Goal: Complete application form: Complete application form

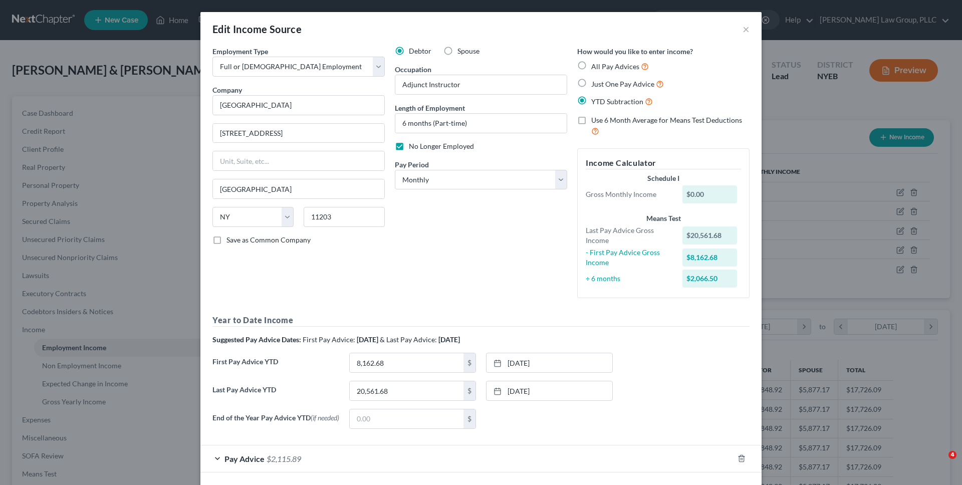
select select "0"
select select "35"
select select "0"
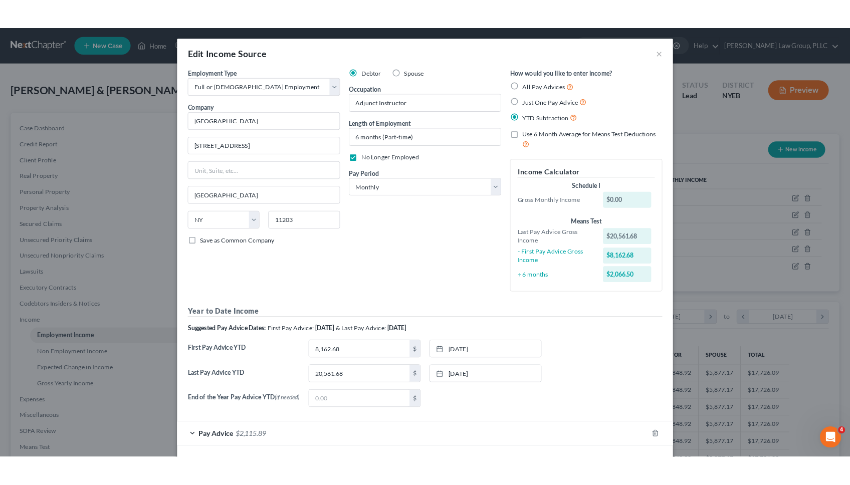
scroll to position [45, 0]
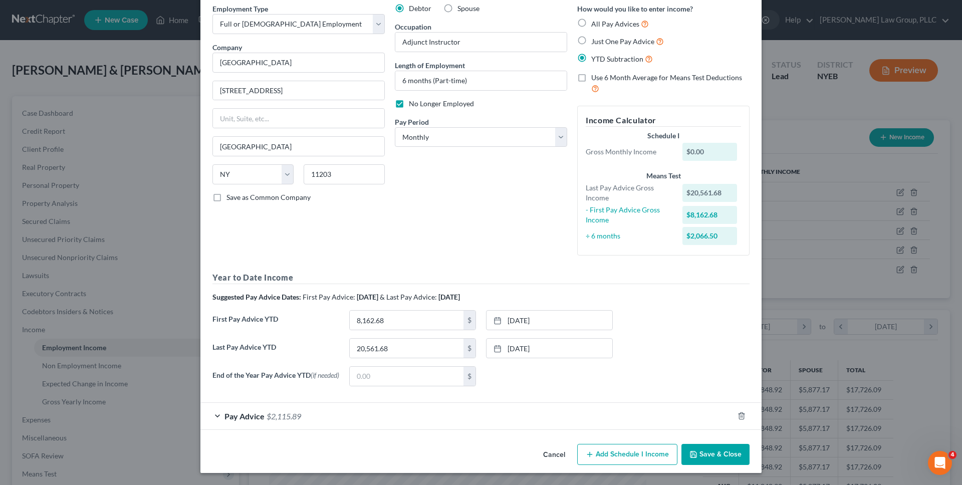
click at [707, 458] on button "Save & Close" at bounding box center [715, 454] width 68 height 21
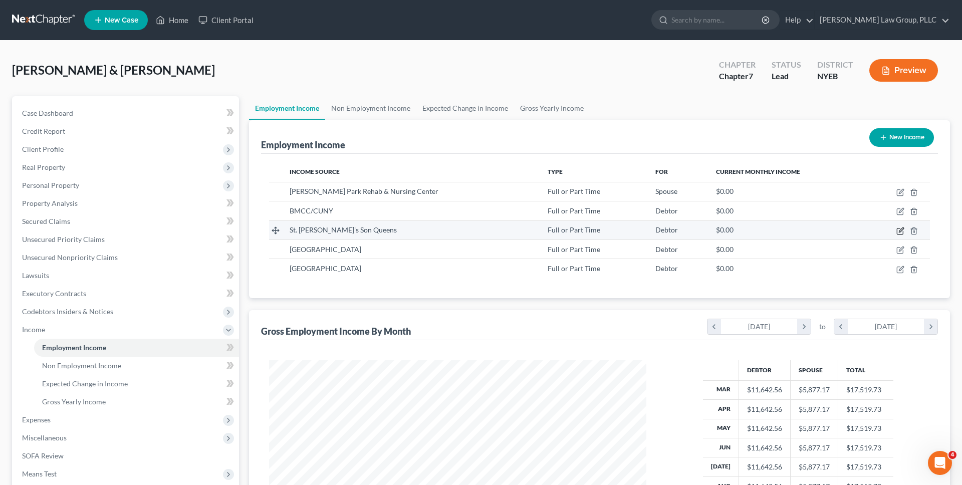
click at [899, 230] on icon "button" at bounding box center [901, 229] width 5 height 5
select select "0"
select select "35"
select select "0"
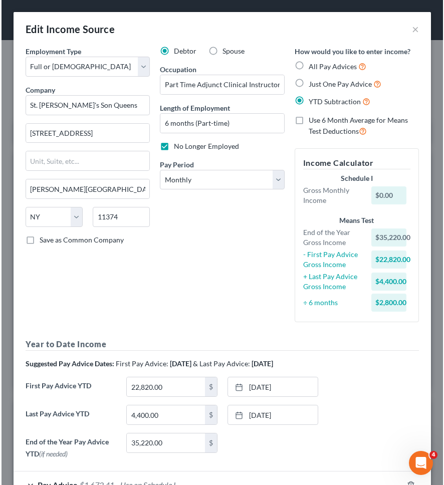
scroll to position [189, 400]
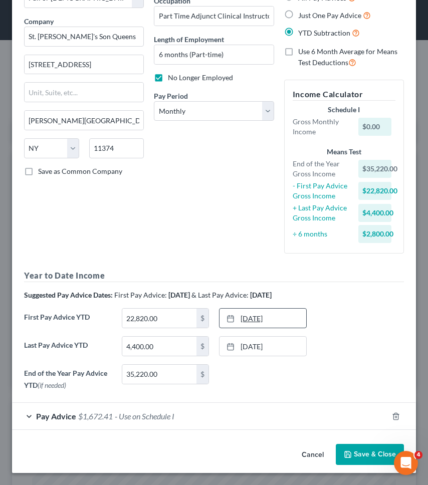
click at [268, 317] on link "10/15/2024" at bounding box center [262, 318] width 87 height 19
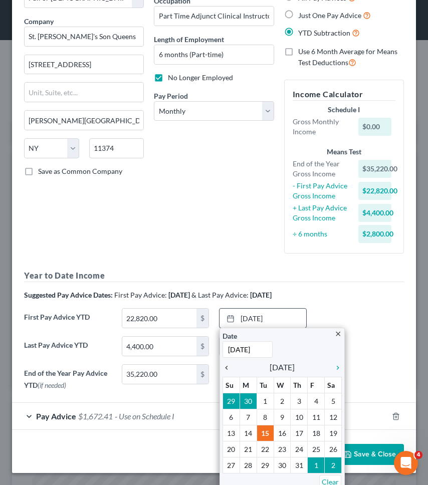
click at [230, 365] on icon "chevron_left" at bounding box center [228, 368] width 13 height 8
click at [332, 364] on icon "chevron_right" at bounding box center [335, 368] width 13 height 8
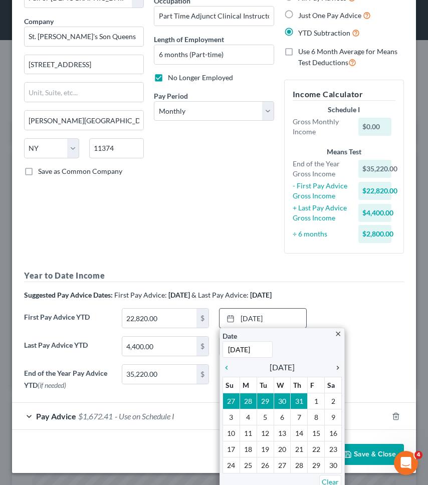
click at [332, 364] on icon "chevron_right" at bounding box center [335, 368] width 13 height 8
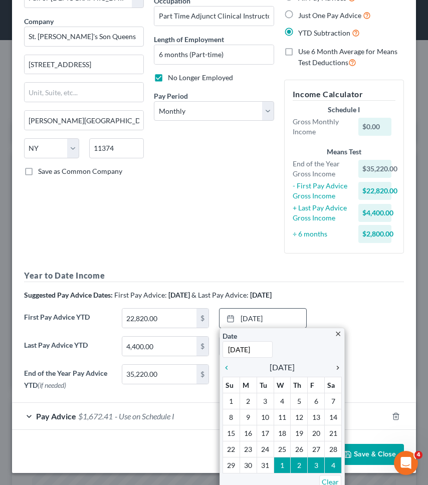
click at [332, 364] on icon "chevron_right" at bounding box center [335, 368] width 13 height 8
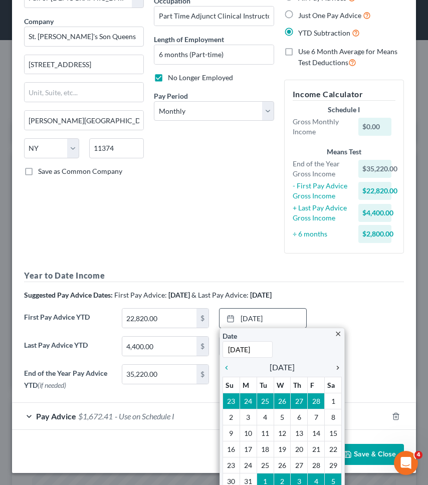
click at [332, 364] on icon "chevron_right" at bounding box center [335, 368] width 13 height 8
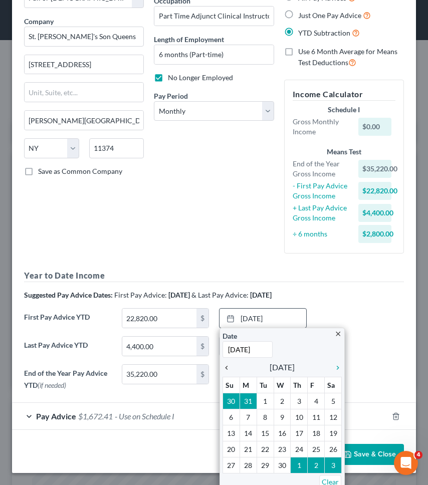
click at [229, 370] on icon "chevron_left" at bounding box center [228, 368] width 13 height 8
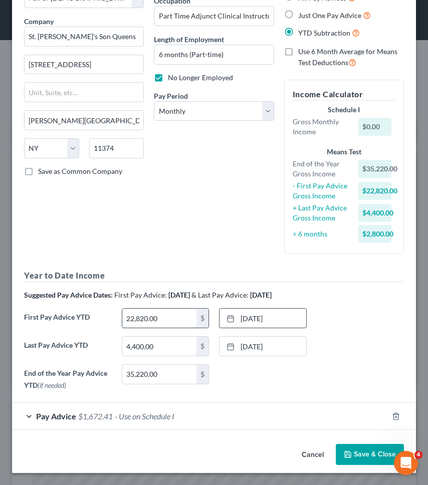
click at [152, 317] on input "22,820.00" at bounding box center [159, 318] width 75 height 19
type input "2,240"
click at [154, 307] on div "Year to Date Income Suggested Pay Advice Dates: First Pay Advice: March 2025 & …" at bounding box center [214, 331] width 380 height 125
click at [165, 369] on input "35,220.00" at bounding box center [159, 374] width 75 height 19
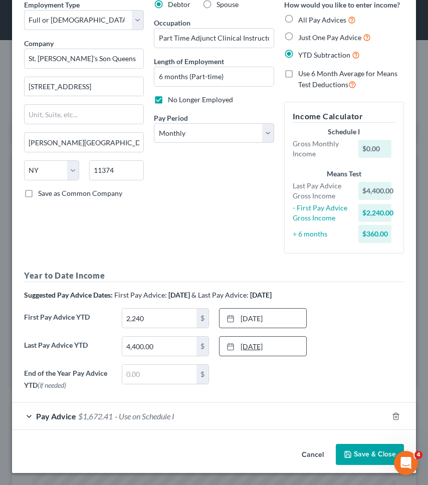
click at [264, 337] on link "3/31/2025" at bounding box center [262, 346] width 87 height 19
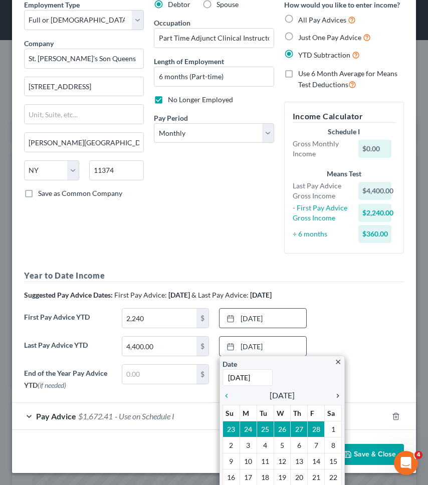
click at [336, 396] on icon "chevron_right" at bounding box center [335, 396] width 13 height 8
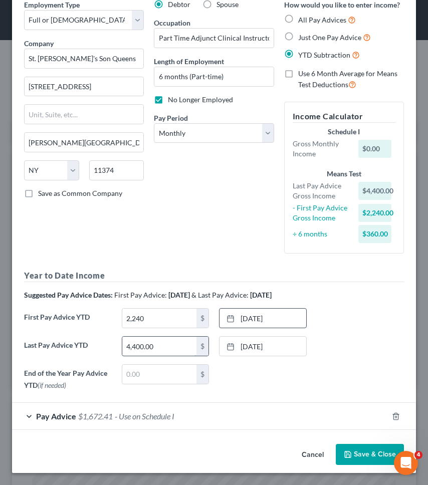
click at [177, 350] on input "4,400.00" at bounding box center [159, 346] width 75 height 19
type input "7,280"
click at [191, 251] on div "Debtor Spouse Occupation Part Time Adjunct Clinical Instructor Length of Employ…" at bounding box center [214, 130] width 130 height 262
click at [349, 446] on button "Save & Close" at bounding box center [370, 454] width 68 height 21
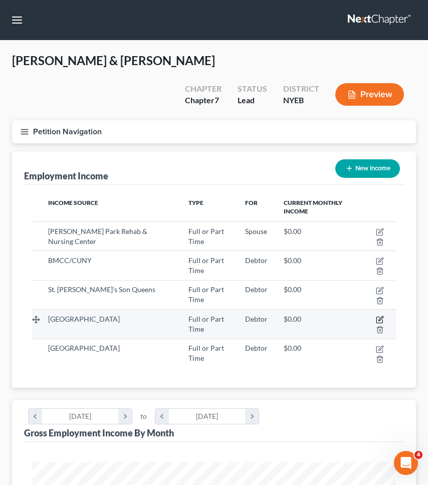
click at [378, 316] on icon "button" at bounding box center [380, 320] width 8 height 8
select select "0"
select select "35"
select select "2"
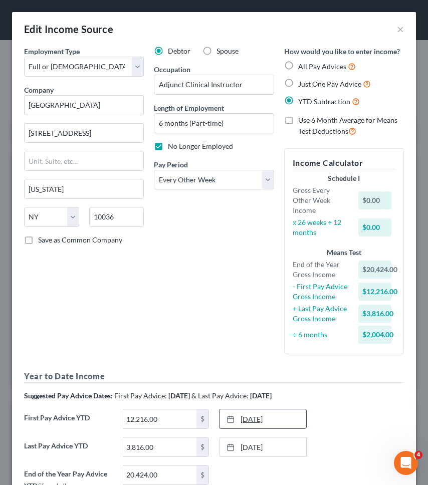
click at [262, 418] on link "10/2/2024" at bounding box center [262, 418] width 87 height 19
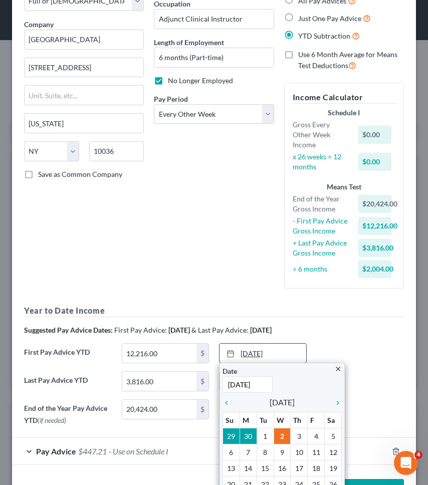
scroll to position [107, 0]
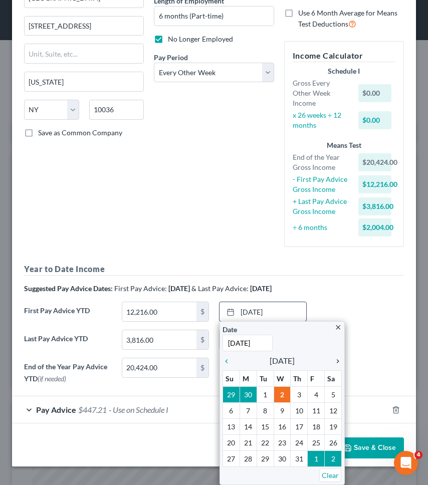
click at [334, 360] on icon "chevron_right" at bounding box center [335, 361] width 13 height 8
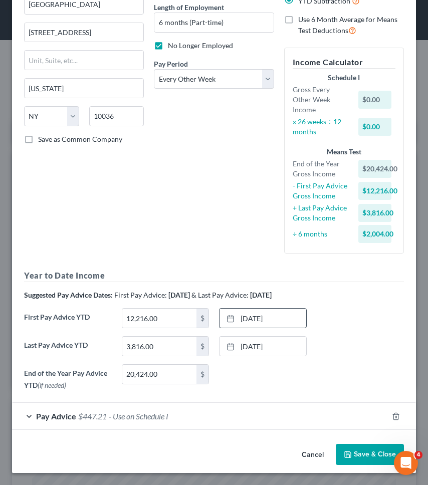
scroll to position [101, 0]
click at [176, 317] on input "12,216.00" at bounding box center [159, 318] width 75 height 19
type input "3,816"
click at [170, 376] on input "20,424.00" at bounding box center [159, 374] width 75 height 19
click at [178, 231] on div "Debtor Spouse Occupation Adjunct Clinical Instructor Length of Employment 6 mon…" at bounding box center [214, 103] width 130 height 316
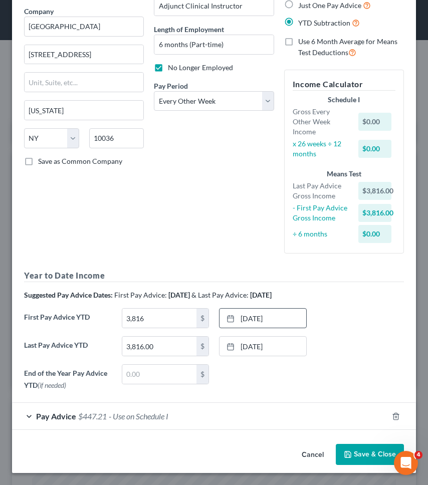
scroll to position [79, 0]
click at [297, 350] on link "3/7/2025" at bounding box center [262, 346] width 87 height 19
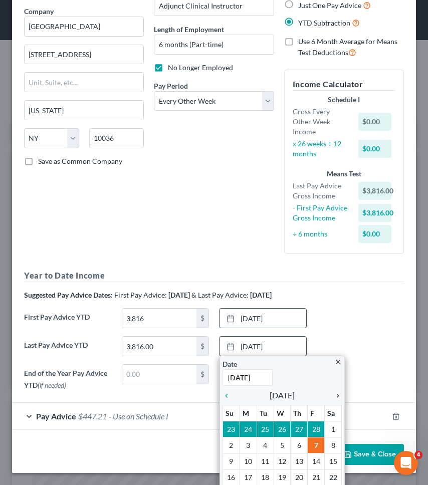
click at [338, 391] on div "chevron_right" at bounding box center [335, 395] width 13 height 10
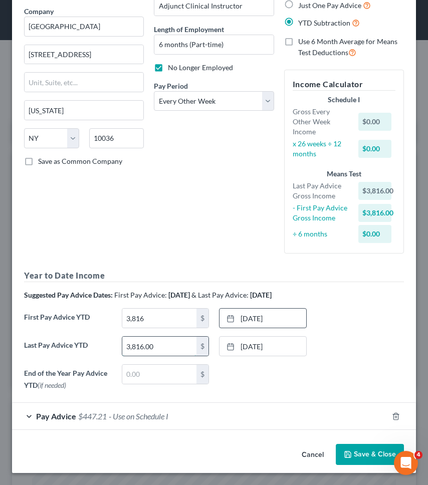
click at [186, 352] on input "3,816.00" at bounding box center [159, 346] width 75 height 19
type input "15,876"
click at [184, 264] on div "Employment Type * Select Full or Part Time Employment Self Employment Company *…" at bounding box center [214, 180] width 390 height 427
click at [349, 449] on button "Save & Close" at bounding box center [370, 454] width 68 height 21
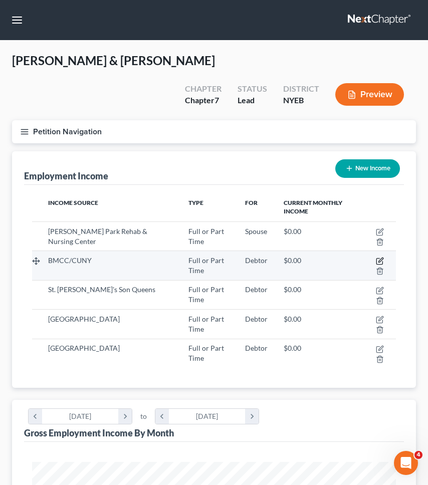
click at [380, 257] on icon "button" at bounding box center [380, 261] width 8 height 8
select select "0"
select select "35"
select select "2"
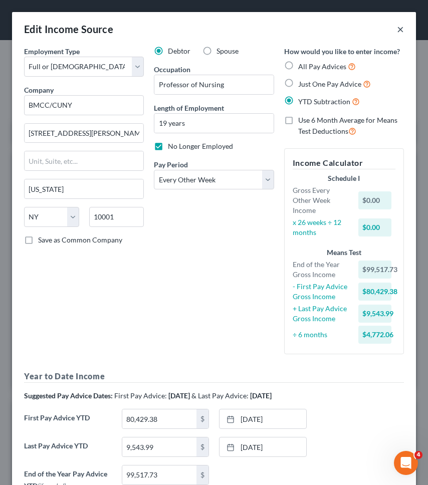
click at [401, 30] on button "×" at bounding box center [400, 29] width 7 height 12
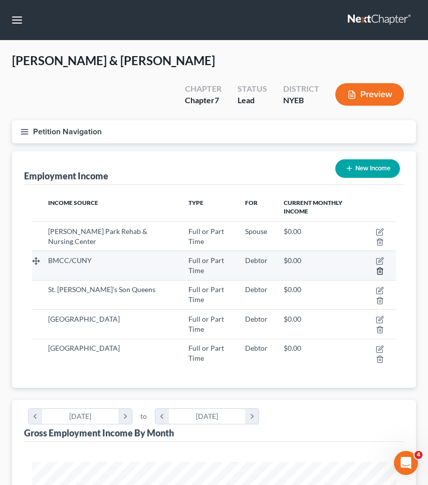
click at [381, 267] on icon "button" at bounding box center [380, 271] width 8 height 8
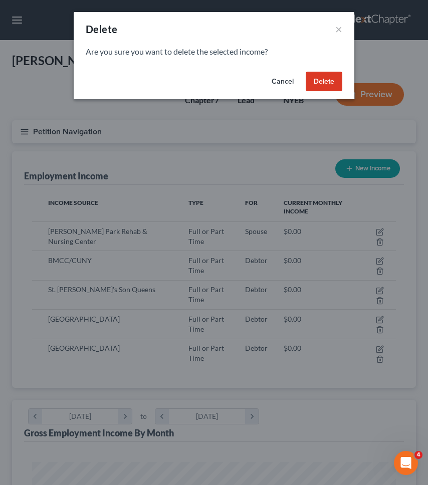
click at [324, 83] on button "Delete" at bounding box center [324, 82] width 37 height 20
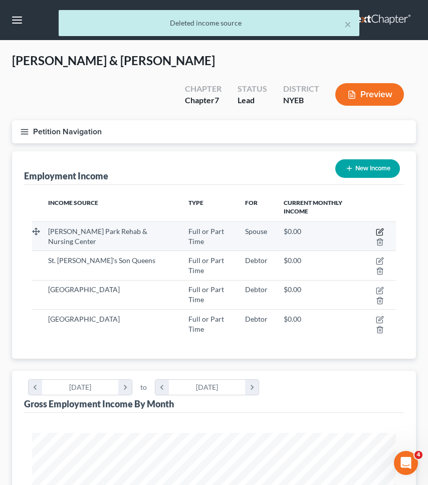
click at [380, 228] on icon "button" at bounding box center [380, 232] width 8 height 8
select select "0"
select select "35"
select select "2"
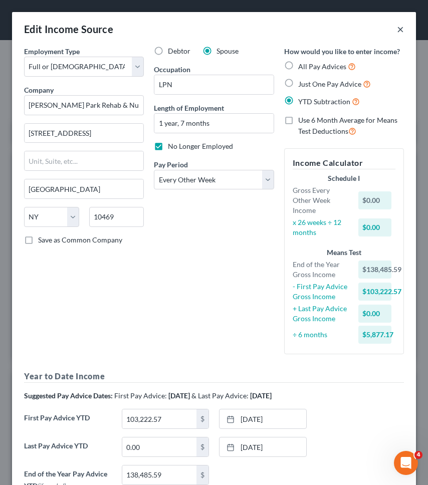
click at [397, 30] on button "×" at bounding box center [400, 29] width 7 height 12
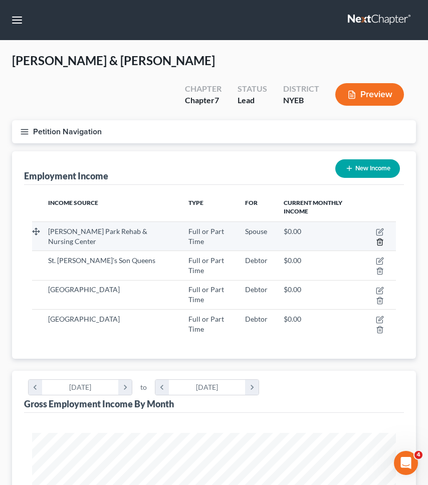
click at [378, 238] on icon "button" at bounding box center [379, 241] width 5 height 7
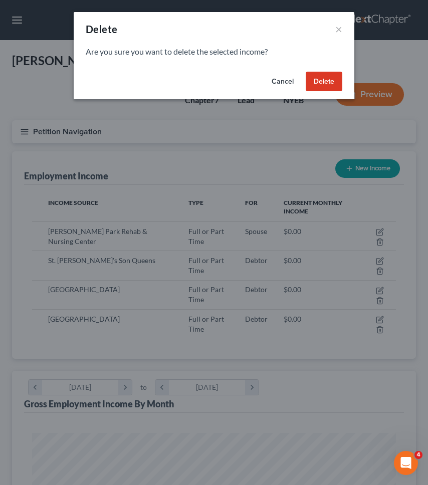
click at [320, 80] on button "Delete" at bounding box center [324, 82] width 37 height 20
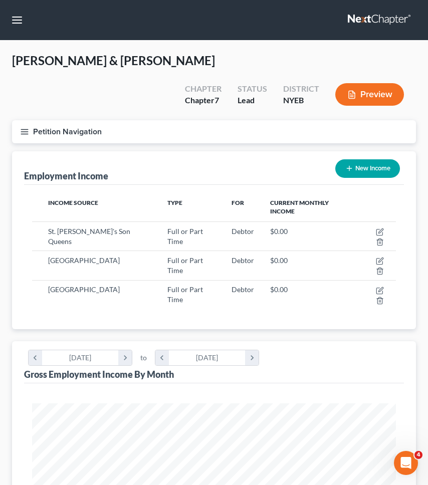
scroll to position [350, 0]
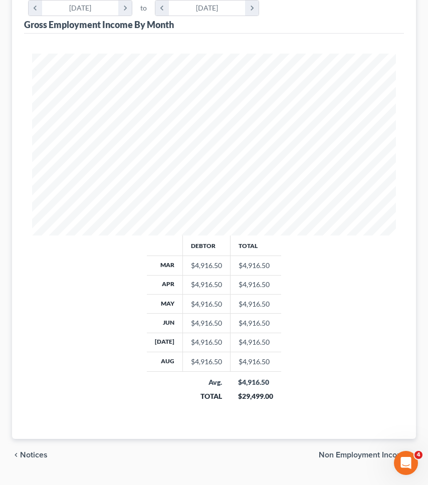
click at [363, 439] on div "chevron_left Notices Non Employment Income chevron_right" at bounding box center [214, 455] width 404 height 32
click at [363, 451] on span "Non Employment Income" at bounding box center [363, 455] width 89 height 8
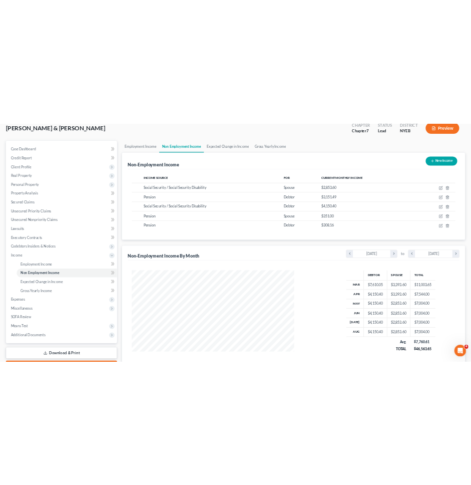
scroll to position [500698, 500475]
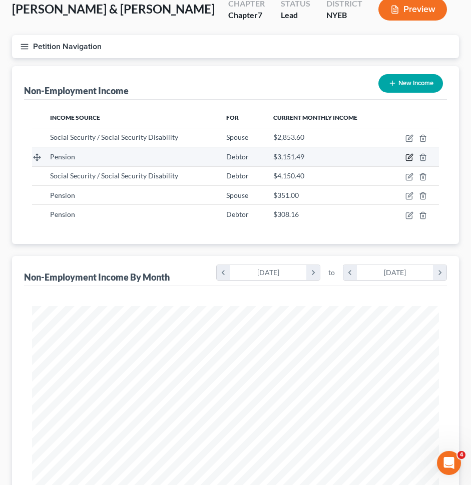
click at [408, 160] on icon "button" at bounding box center [410, 157] width 8 height 8
select select "2"
select select "0"
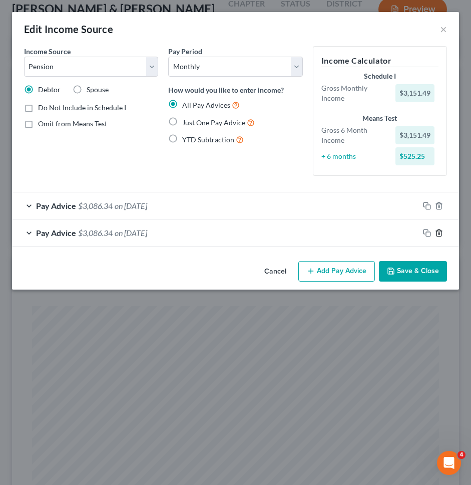
click at [437, 233] on icon "button" at bounding box center [439, 233] width 8 height 8
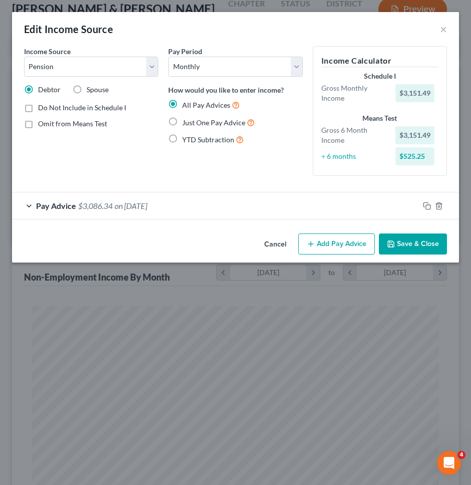
click at [223, 122] on span "Just One Pay Advice" at bounding box center [213, 122] width 63 height 9
click at [193, 122] on input "Just One Pay Advice" at bounding box center [189, 120] width 7 height 7
radio input "true"
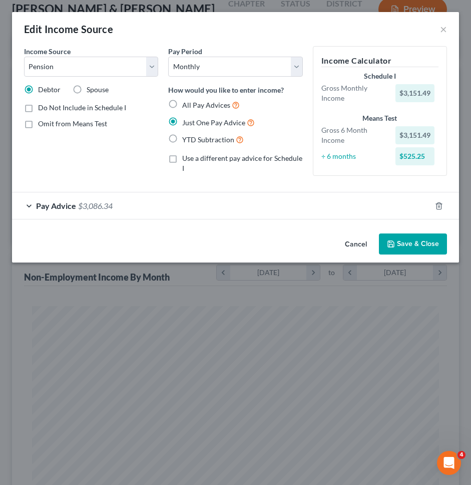
click at [202, 203] on div "Pay Advice $3,086.34" at bounding box center [221, 205] width 419 height 27
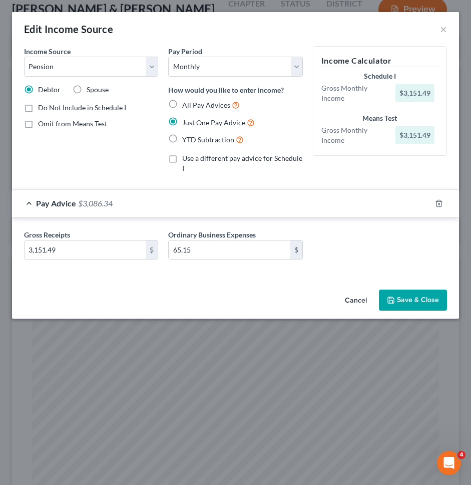
click at [401, 295] on button "Save & Close" at bounding box center [413, 300] width 68 height 21
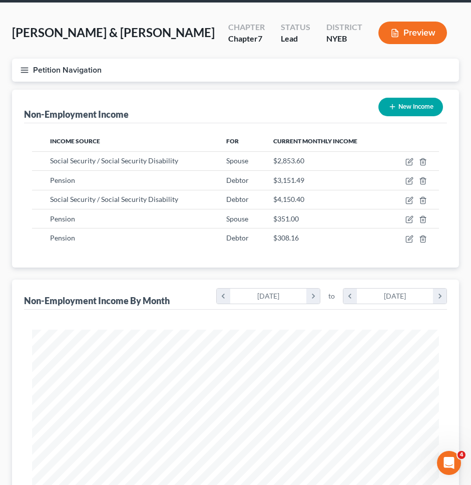
scroll to position [0, 0]
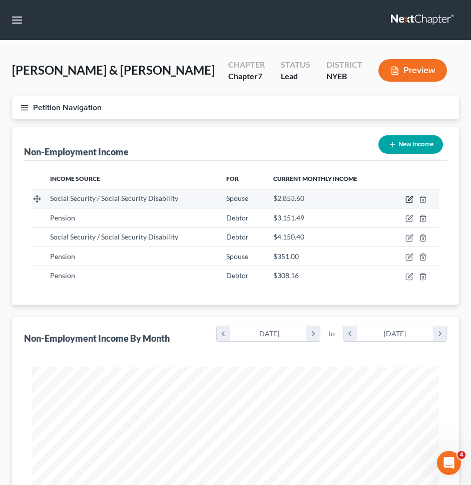
click at [408, 200] on icon "button" at bounding box center [410, 199] width 8 height 8
select select "4"
select select "0"
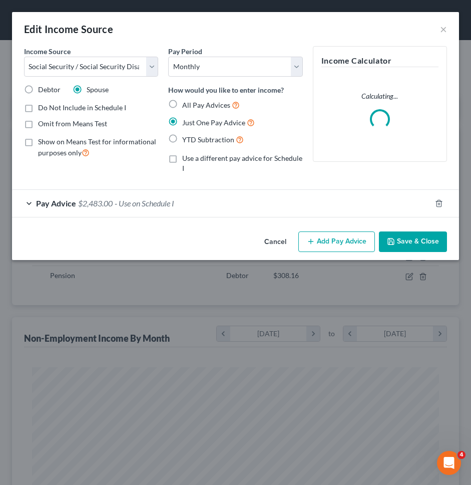
click at [342, 202] on div "Pay Advice $2,483.00 - Use on Schedule I" at bounding box center [221, 203] width 419 height 27
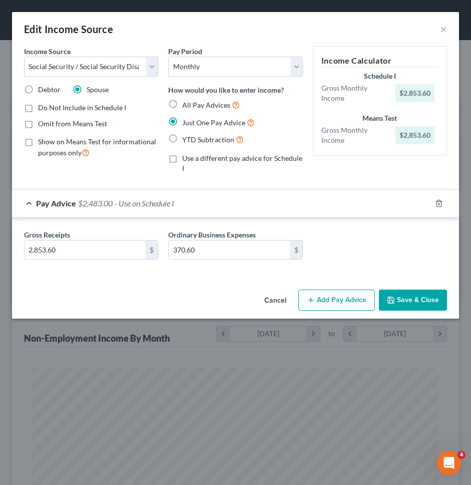
click at [422, 295] on button "Save & Close" at bounding box center [413, 300] width 68 height 21
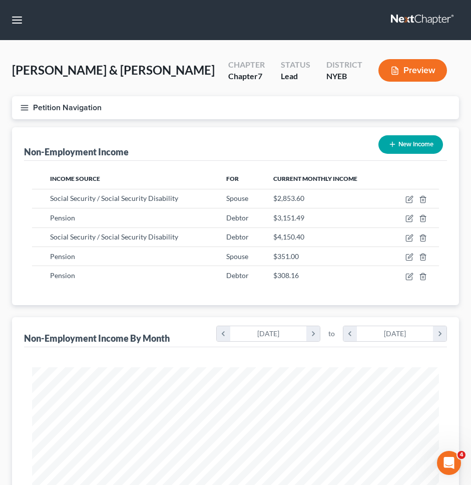
click at [280, 118] on button "Petition Navigation" at bounding box center [235, 107] width 447 height 23
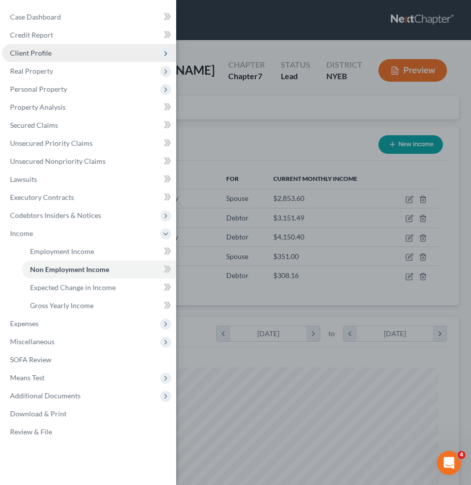
click at [112, 53] on span "Client Profile" at bounding box center [89, 53] width 174 height 18
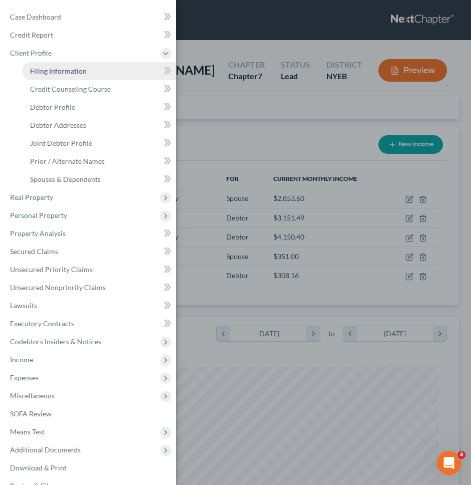
click at [109, 77] on link "Filing Information" at bounding box center [99, 71] width 154 height 18
select select "1"
select select "0"
select select "53"
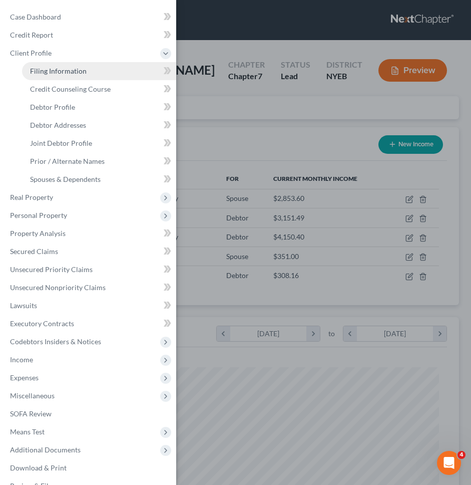
select select "35"
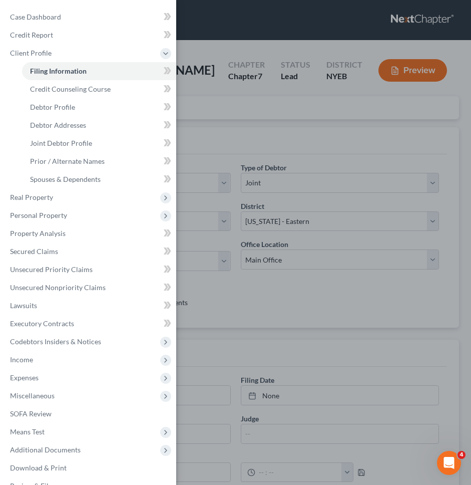
click at [215, 71] on div "Case Dashboard Payments Invoices Payments Payments Credit Report Client Profile" at bounding box center [235, 242] width 471 height 485
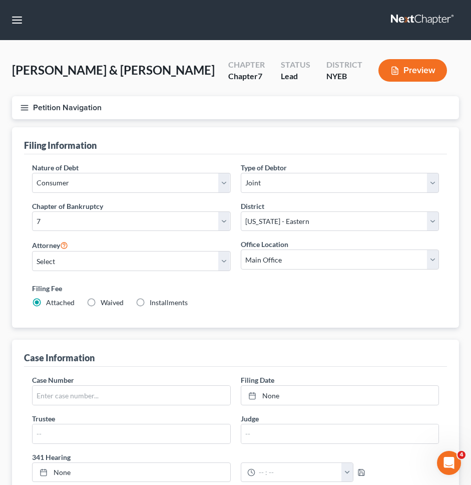
click at [164, 128] on div "Filing Information" at bounding box center [235, 140] width 423 height 27
click at [164, 117] on button "Petition Navigation" at bounding box center [235, 107] width 447 height 23
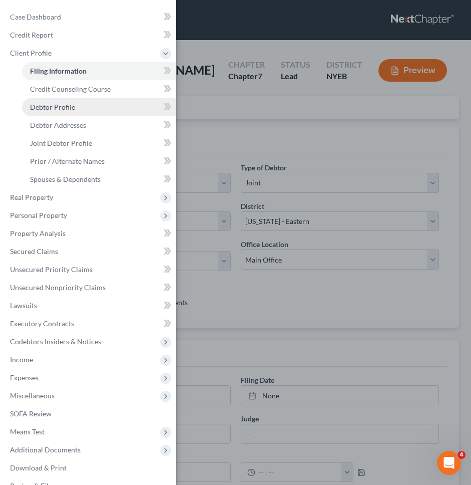
click at [82, 114] on link "Debtor Profile" at bounding box center [99, 107] width 154 height 18
select select "1"
select select "3"
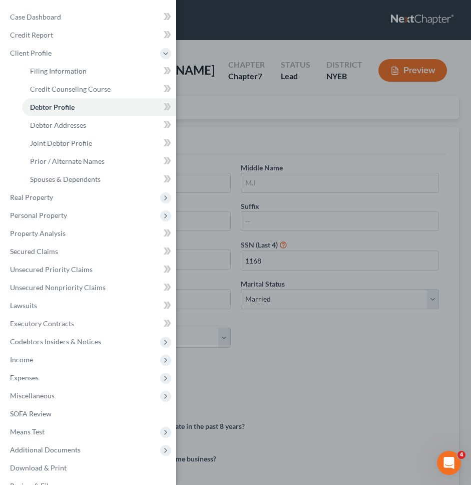
click at [225, 110] on div "Case Dashboard Payments Invoices Payments Payments Credit Report Client Profile" at bounding box center [235, 242] width 471 height 485
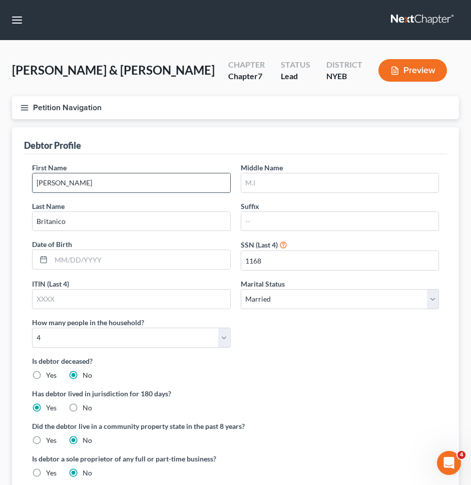
click at [188, 179] on input "Josephine" at bounding box center [132, 182] width 198 height 19
click at [179, 109] on button "Petition Navigation" at bounding box center [235, 107] width 447 height 23
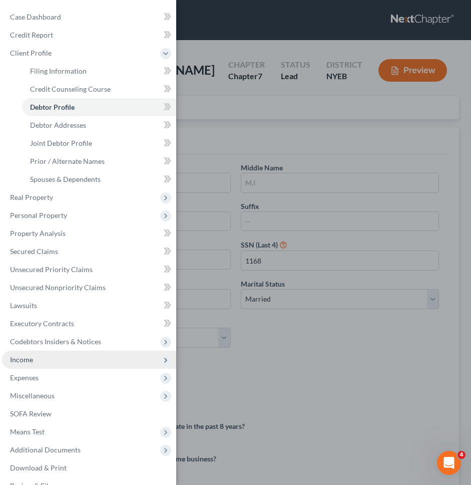
click at [99, 366] on span "Income" at bounding box center [89, 360] width 174 height 18
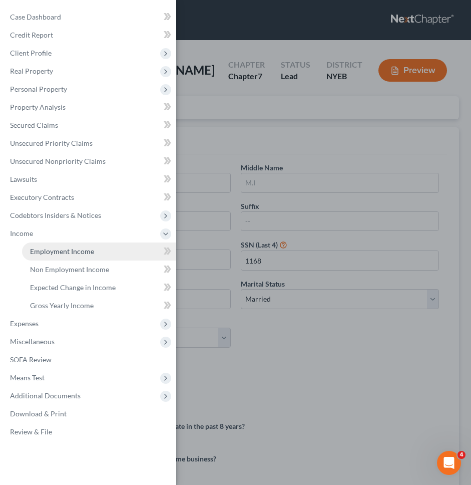
click at [92, 257] on link "Employment Income" at bounding box center [99, 251] width 154 height 18
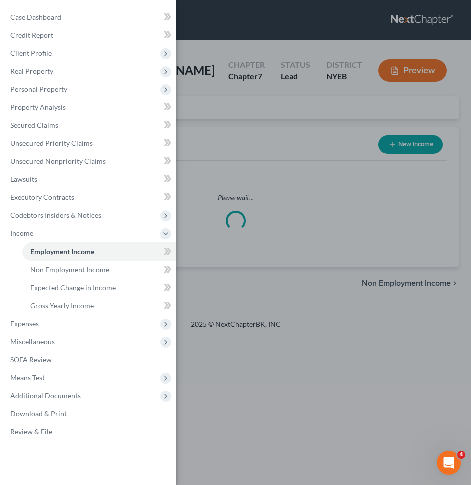
click at [265, 224] on div "Case Dashboard Payments Invoices Payments Payments Credit Report Client Profile" at bounding box center [235, 242] width 471 height 485
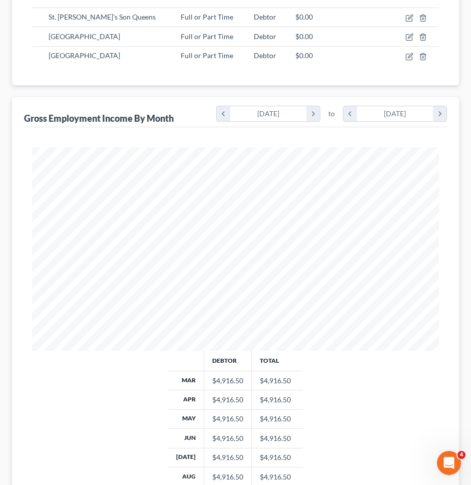
scroll to position [359, 0]
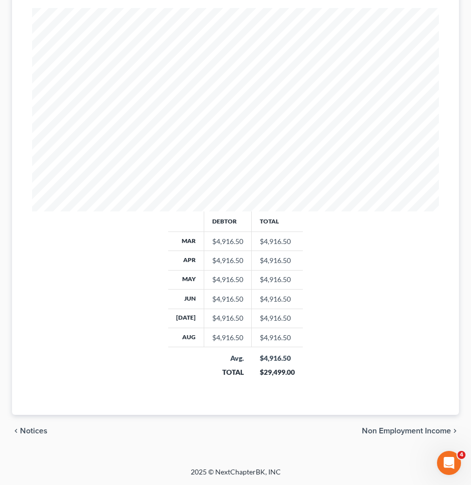
click at [412, 439] on div "chevron_left Notices Non Employment Income chevron_right" at bounding box center [235, 431] width 447 height 32
click at [412, 430] on span "Non Employment Income" at bounding box center [406, 431] width 89 height 8
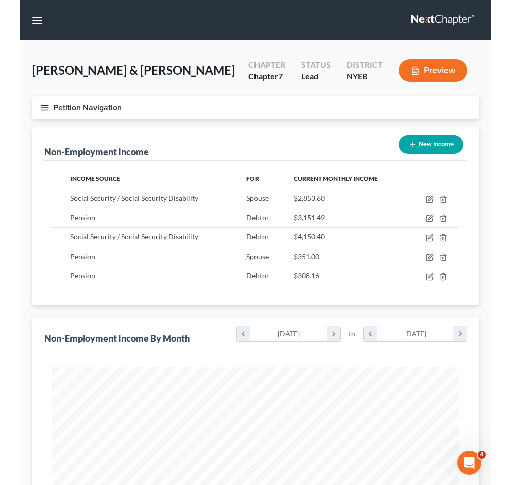
scroll to position [203, 427]
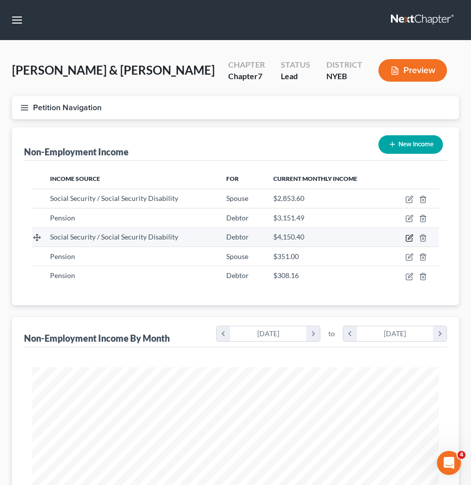
click at [409, 237] on icon "button" at bounding box center [410, 238] width 8 height 8
select select "4"
select select "0"
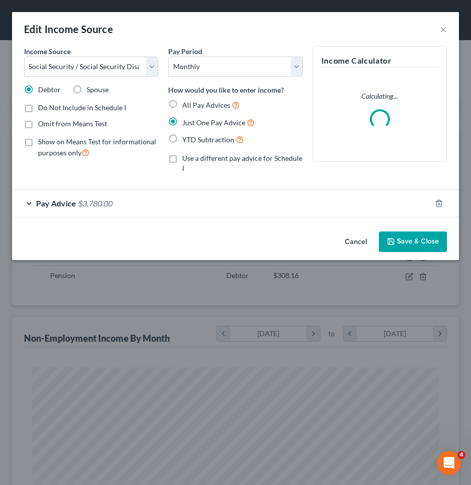
click at [355, 206] on div "Pay Advice $3,780.00" at bounding box center [221, 203] width 419 height 27
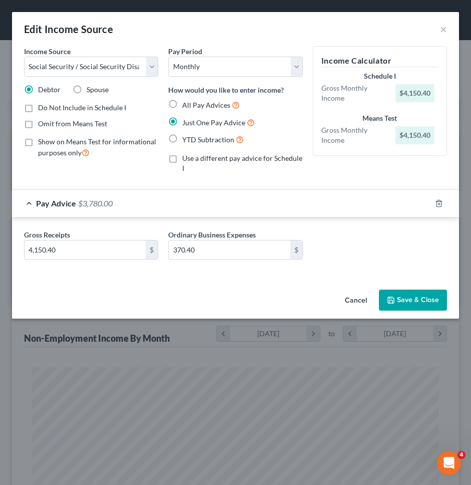
click at [349, 300] on button "Cancel" at bounding box center [356, 301] width 38 height 20
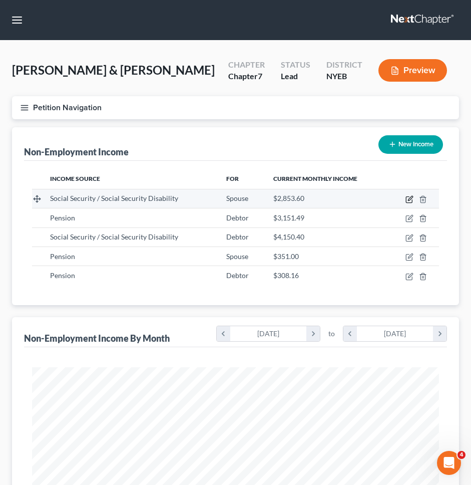
click at [406, 198] on icon "button" at bounding box center [409, 200] width 6 height 6
select select "4"
select select "0"
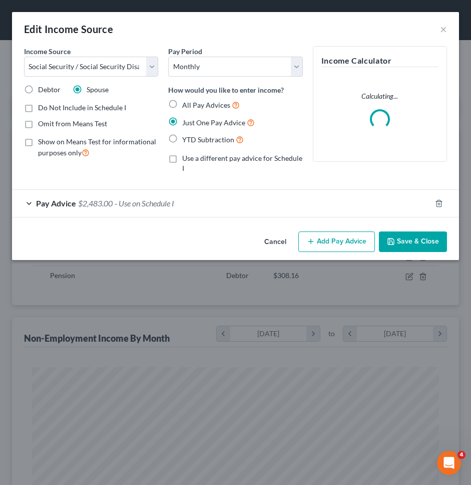
click at [292, 243] on button "Cancel" at bounding box center [275, 242] width 38 height 20
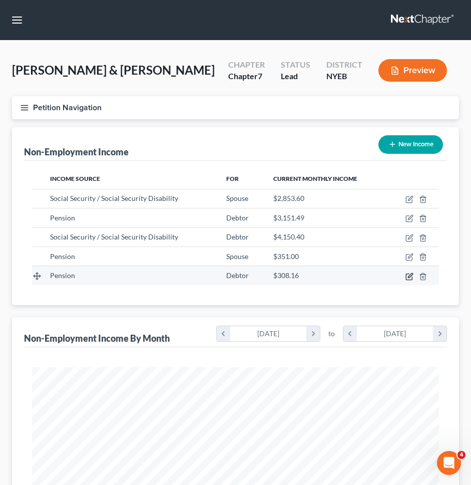
click at [410, 275] on icon "button" at bounding box center [410, 275] width 5 height 5
select select "2"
select select "0"
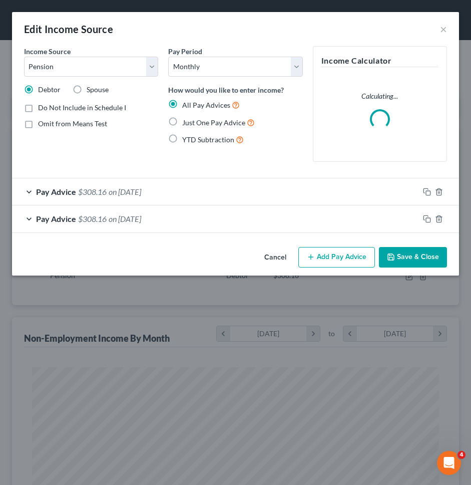
click at [277, 202] on div "Pay Advice $308.16 on 03/01/2025" at bounding box center [215, 191] width 407 height 27
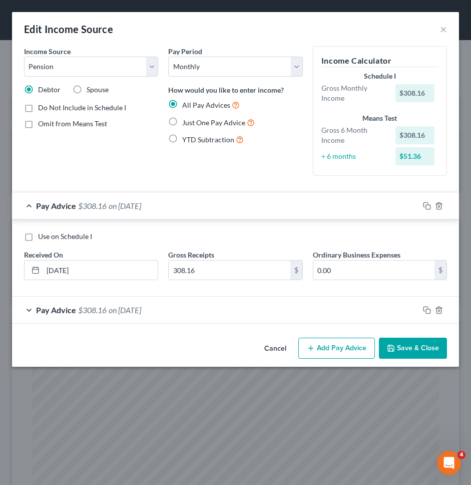
click at [212, 119] on span "Just One Pay Advice" at bounding box center [213, 122] width 63 height 9
click at [193, 119] on input "Just One Pay Advice" at bounding box center [189, 120] width 7 height 7
radio input "true"
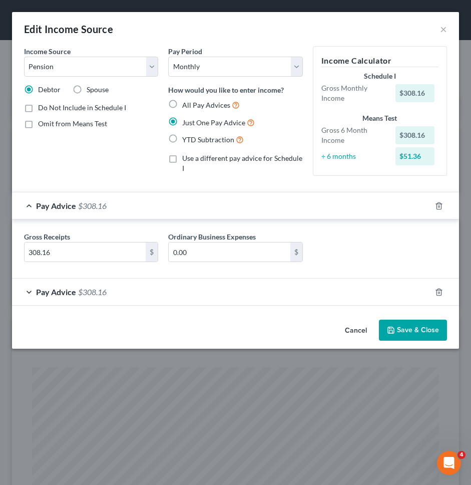
click at [443, 294] on div at bounding box center [445, 292] width 28 height 16
click at [439, 294] on icon "button" at bounding box center [439, 292] width 8 height 8
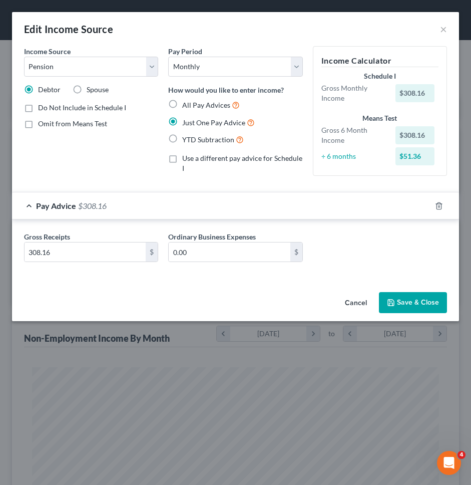
click at [428, 293] on button "Save & Close" at bounding box center [413, 302] width 68 height 21
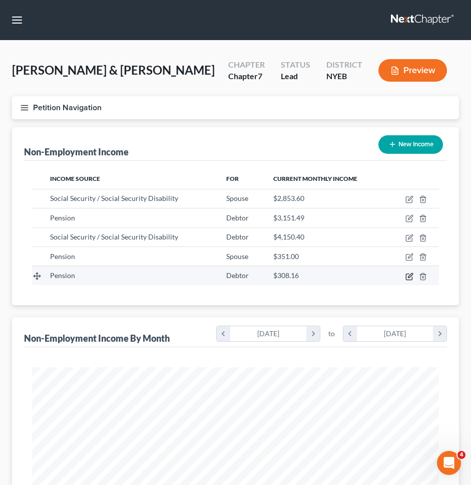
click at [406, 275] on icon "button" at bounding box center [409, 276] width 6 height 6
select select "2"
select select "0"
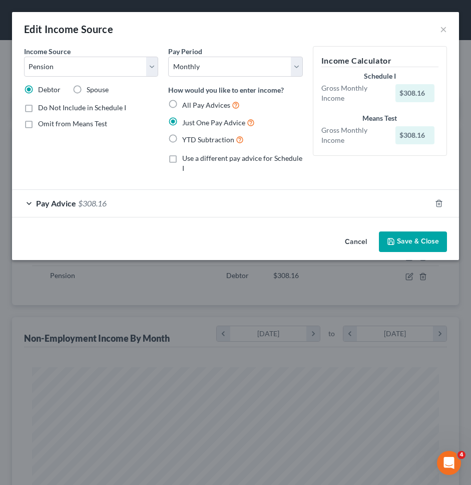
click at [351, 247] on button "Cancel" at bounding box center [356, 242] width 38 height 20
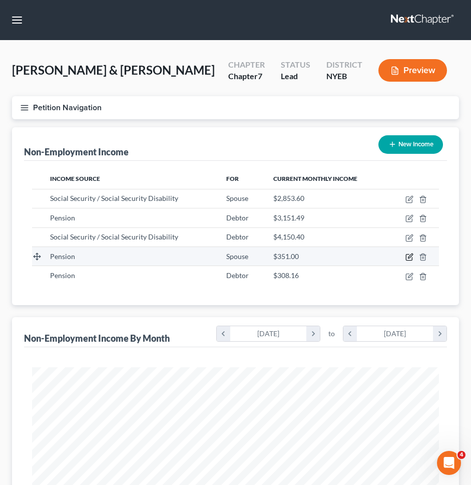
click at [406, 253] on icon "button" at bounding box center [410, 257] width 8 height 8
select select "2"
select select "0"
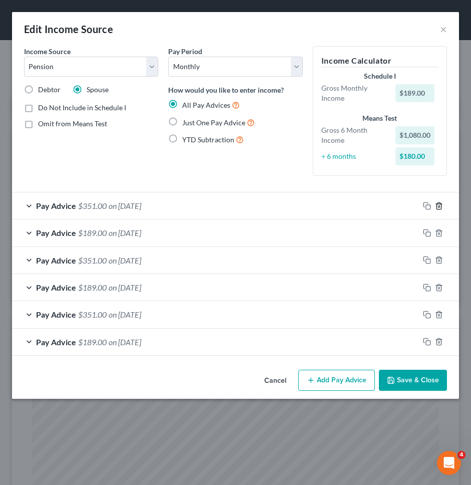
click at [440, 203] on icon "button" at bounding box center [439, 205] width 5 height 7
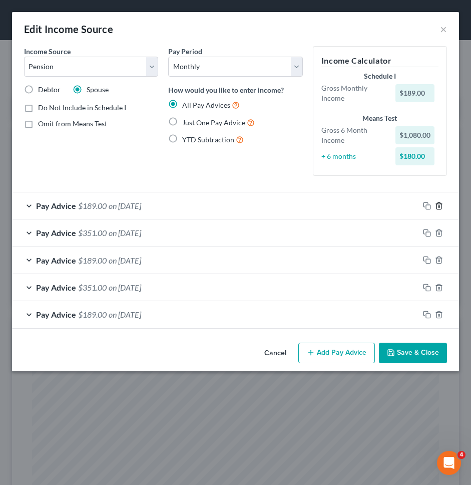
click at [440, 203] on icon "button" at bounding box center [439, 205] width 5 height 7
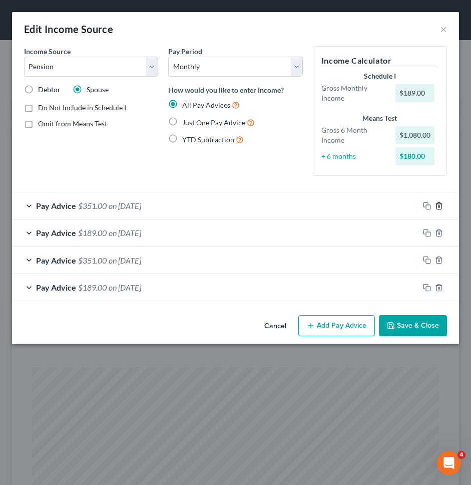
click at [440, 203] on icon "button" at bounding box center [439, 205] width 5 height 7
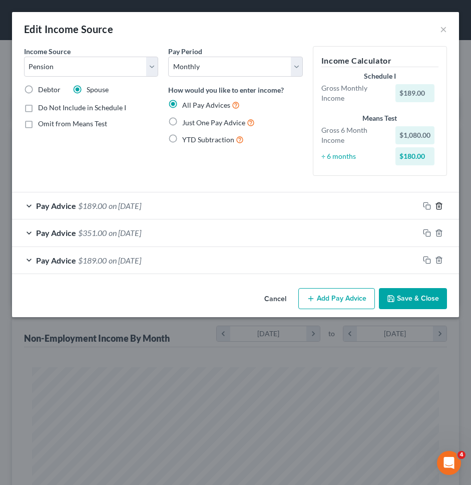
click at [440, 203] on icon "button" at bounding box center [439, 205] width 5 height 7
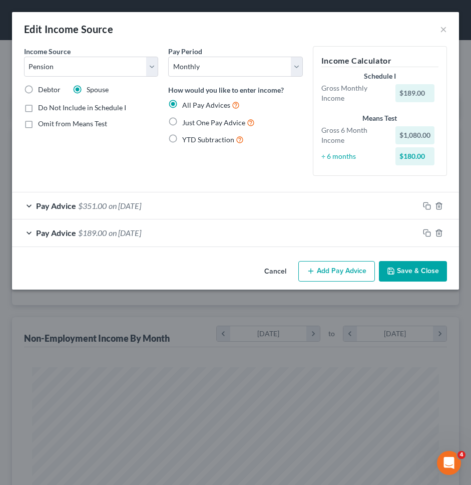
click at [224, 124] on span "Just One Pay Advice" at bounding box center [213, 122] width 63 height 9
click at [193, 123] on input "Just One Pay Advice" at bounding box center [189, 120] width 7 height 7
radio input "true"
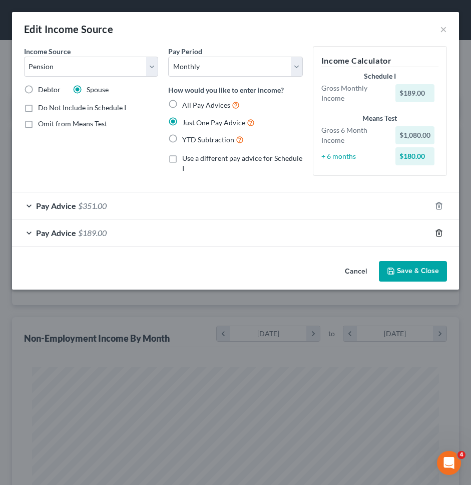
click at [437, 234] on icon "button" at bounding box center [439, 232] width 5 height 7
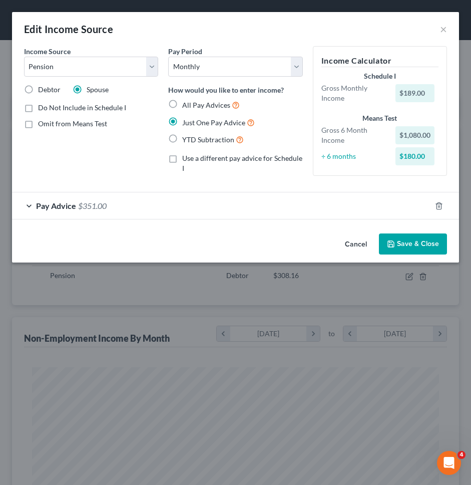
click at [424, 245] on button "Save & Close" at bounding box center [413, 243] width 68 height 21
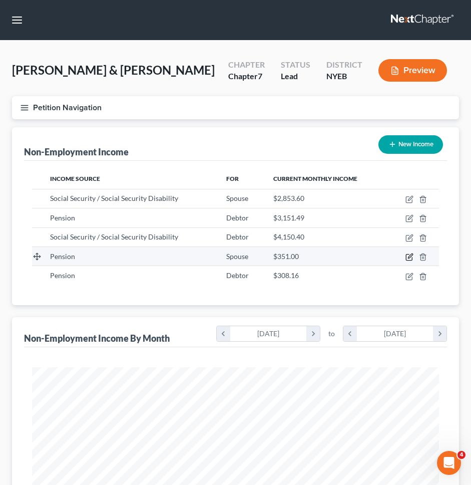
click at [408, 255] on icon "button" at bounding box center [410, 257] width 8 height 8
select select "2"
select select "0"
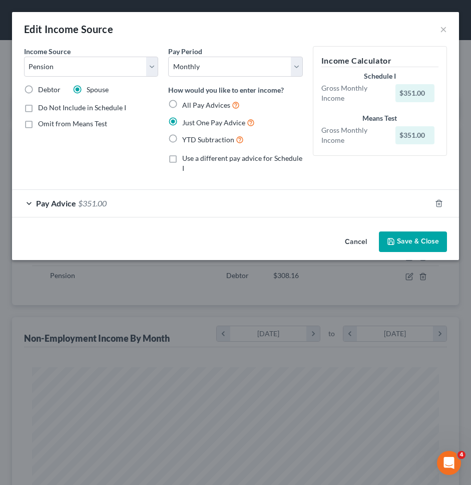
click at [318, 209] on div "Pay Advice $351.00" at bounding box center [221, 203] width 419 height 27
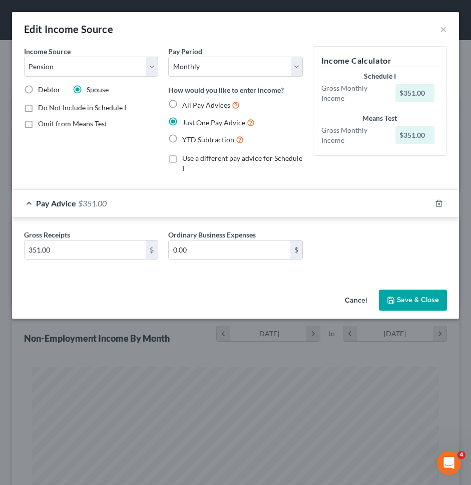
click at [318, 209] on div "Pay Advice $351.00" at bounding box center [221, 203] width 419 height 27
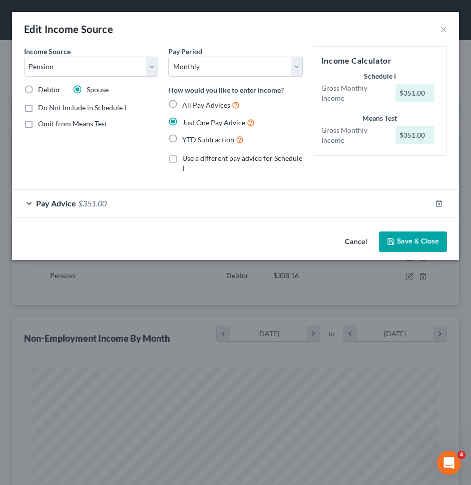
drag, startPoint x: 364, startPoint y: 241, endPoint x: 524, endPoint y: 343, distance: 189.8
click at [471, 343] on html "Home New Case Client Portal J. Singer Law Group, PLLC esegnini@jsingerlawgroup.…" at bounding box center [235, 422] width 471 height 844
click at [352, 249] on button "Cancel" at bounding box center [356, 242] width 38 height 20
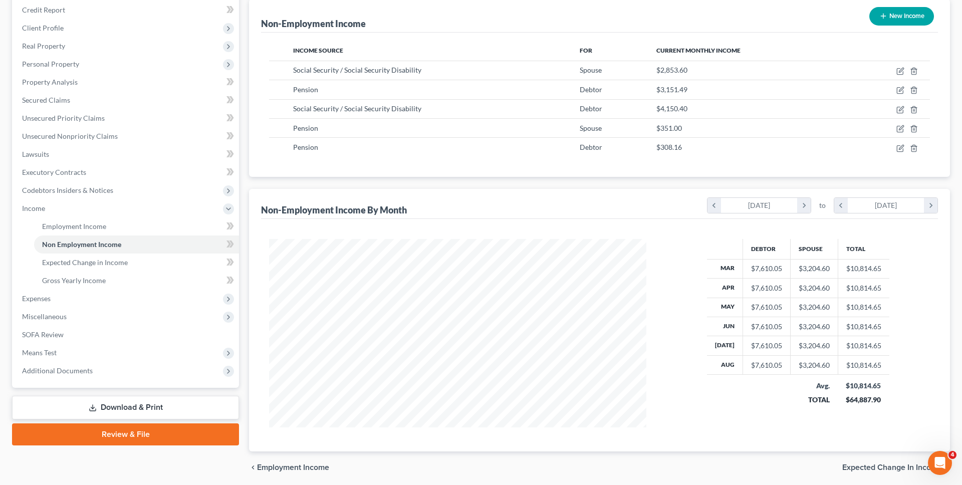
scroll to position [158, 0]
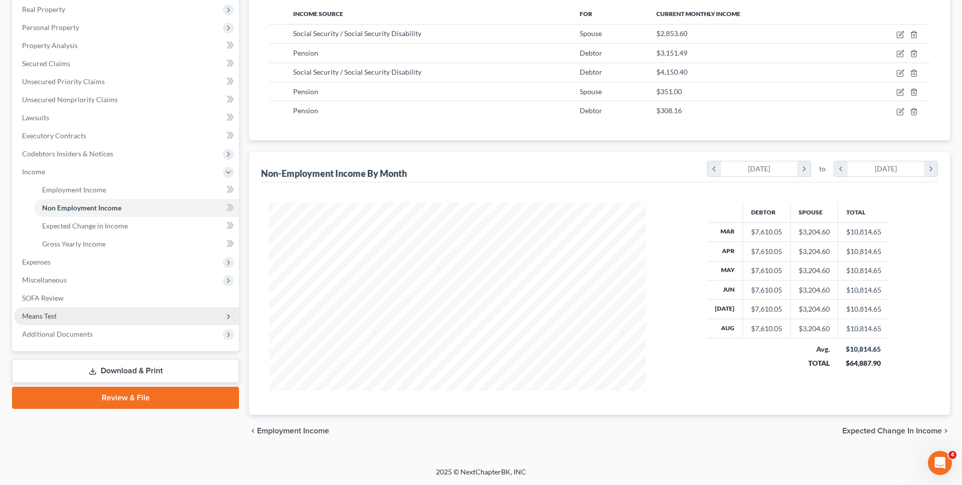
click at [128, 314] on span "Means Test" at bounding box center [126, 316] width 225 height 18
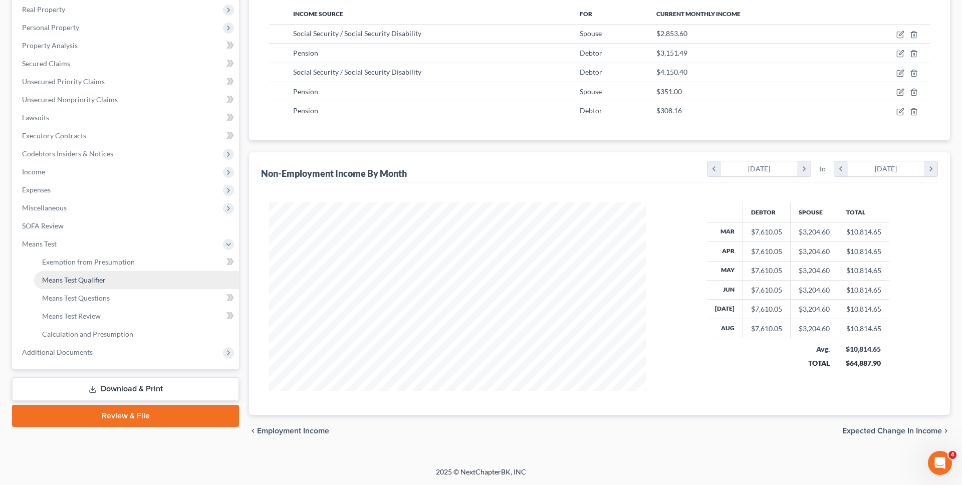
click at [120, 276] on link "Means Test Qualifier" at bounding box center [136, 280] width 205 height 18
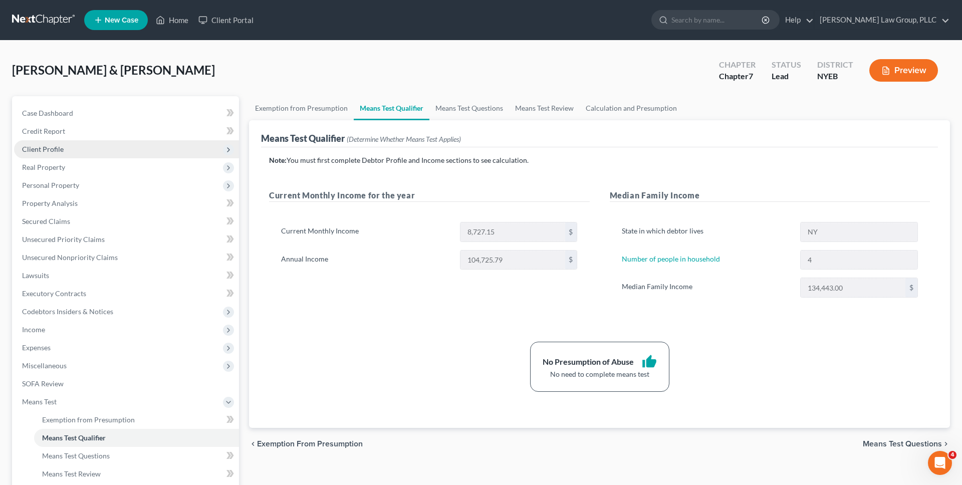
click at [95, 151] on span "Client Profile" at bounding box center [126, 149] width 225 height 18
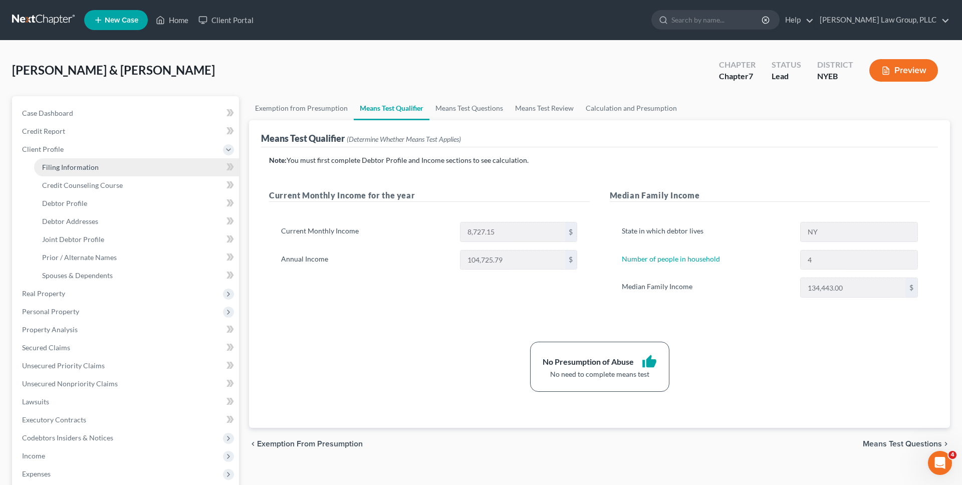
click at [90, 161] on link "Filing Information" at bounding box center [136, 167] width 205 height 18
select select "1"
select select "0"
select select "53"
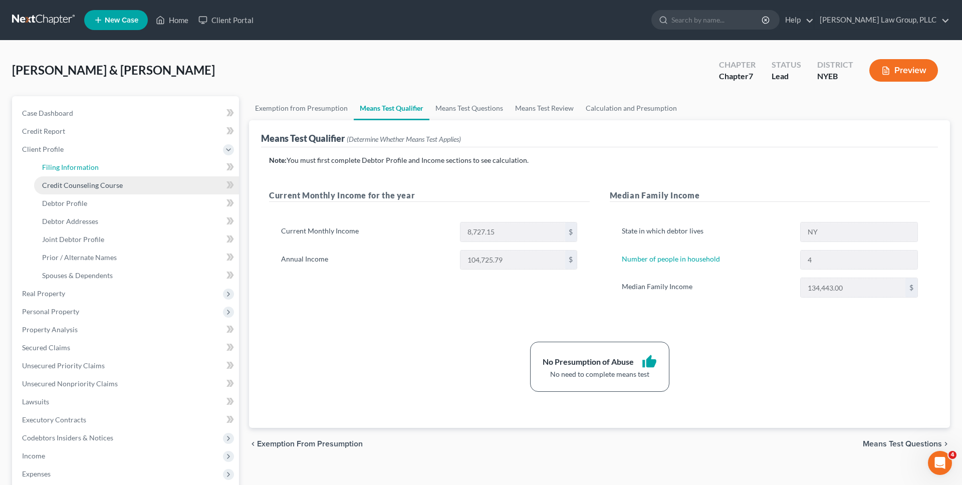
select select "0"
select select "35"
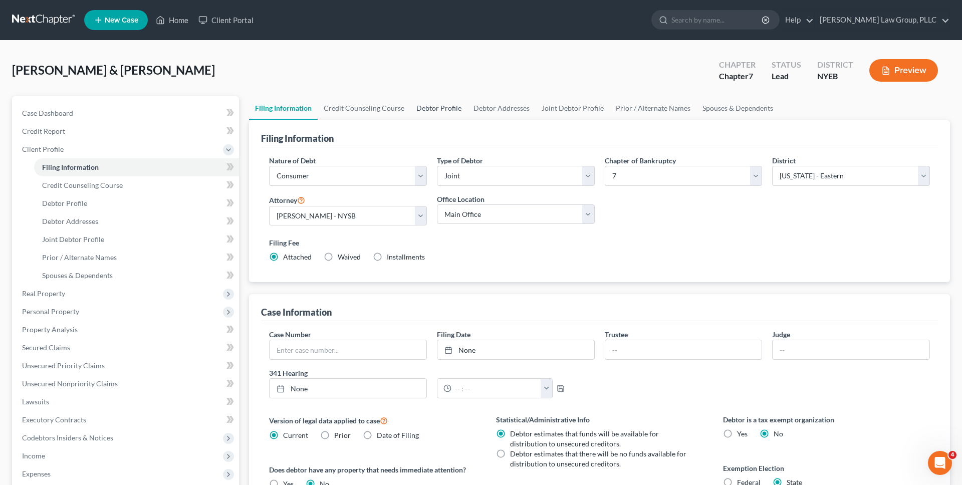
click at [427, 113] on link "Debtor Profile" at bounding box center [438, 108] width 57 height 24
select select "1"
select select "3"
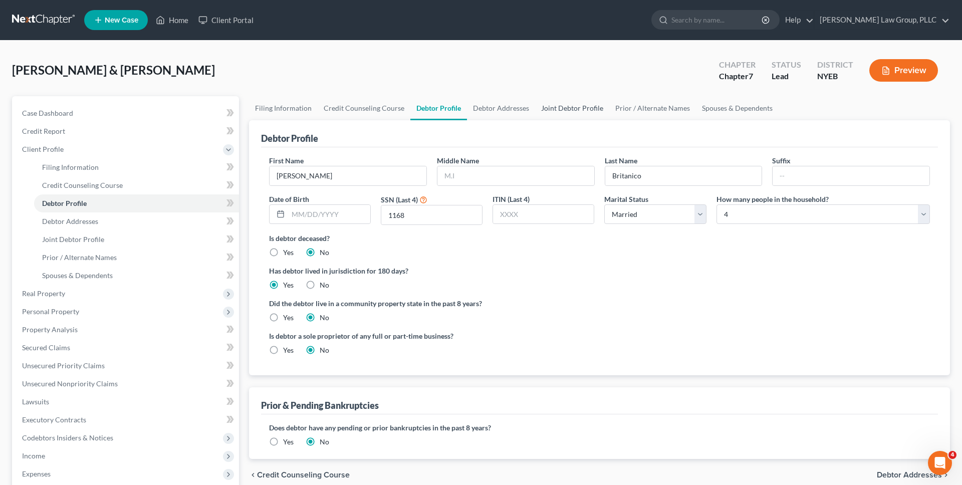
click at [579, 115] on link "Joint Debtor Profile" at bounding box center [572, 108] width 74 height 24
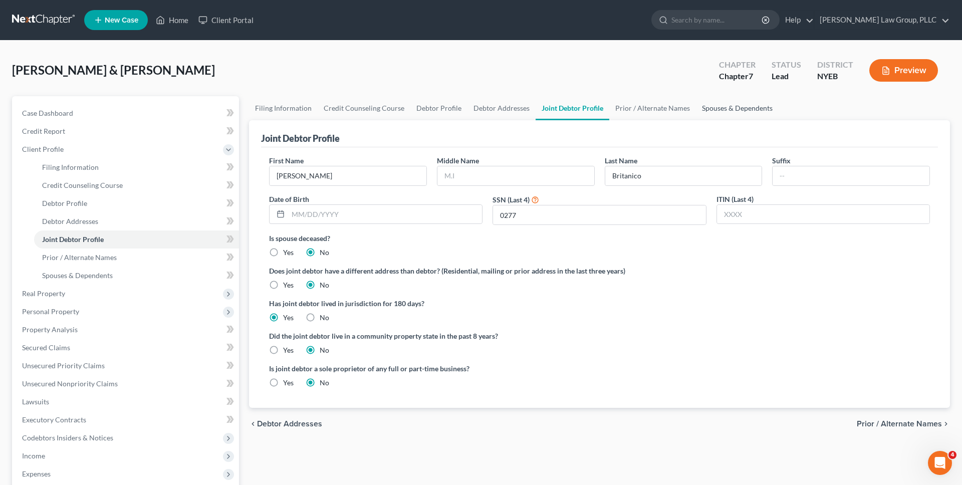
click at [705, 110] on link "Spouses & Dependents" at bounding box center [737, 108] width 83 height 24
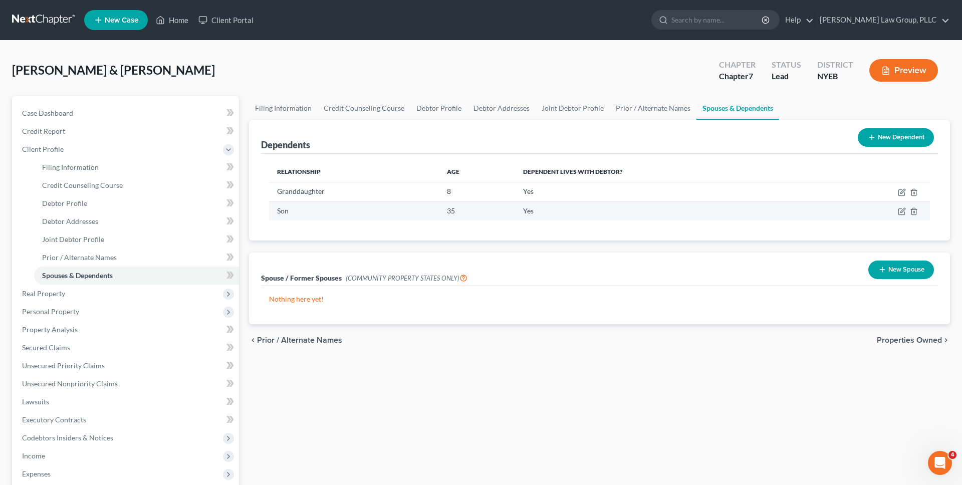
scroll to position [174, 0]
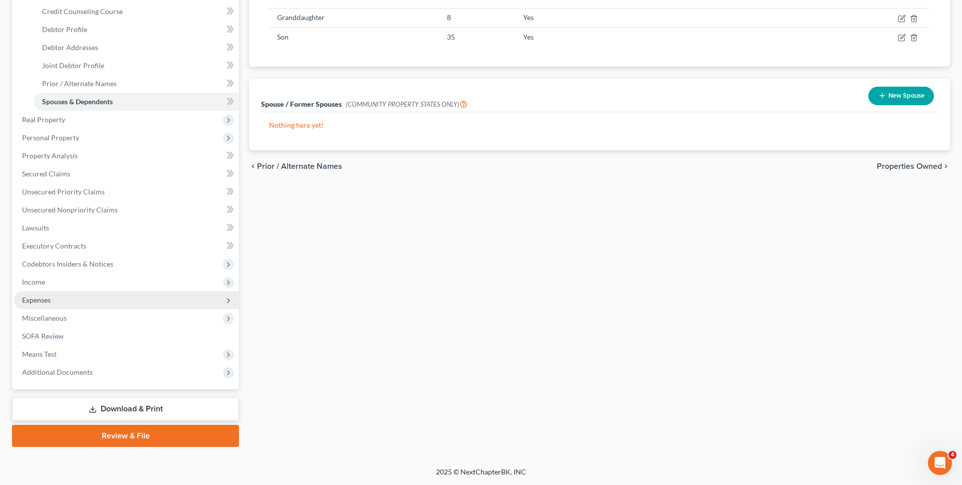
click at [157, 301] on span "Expenses" at bounding box center [126, 300] width 225 height 18
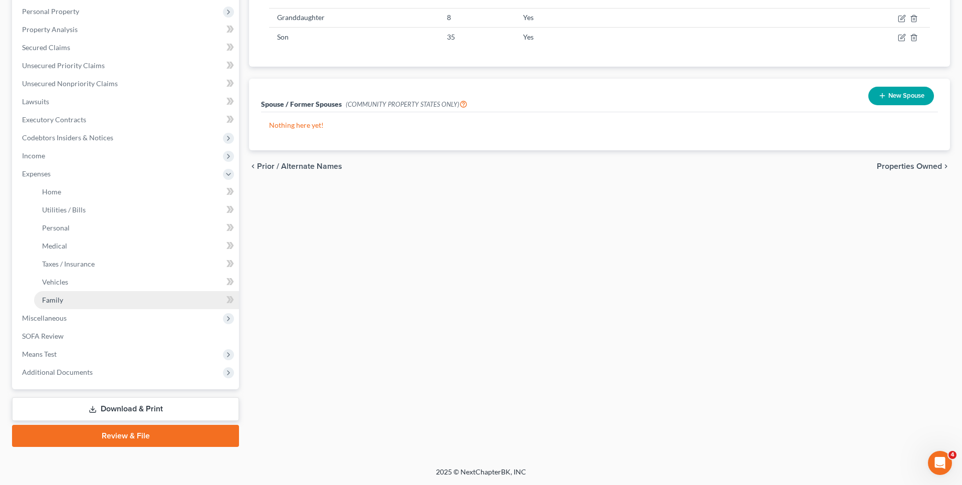
click at [152, 302] on link "Family" at bounding box center [136, 300] width 205 height 18
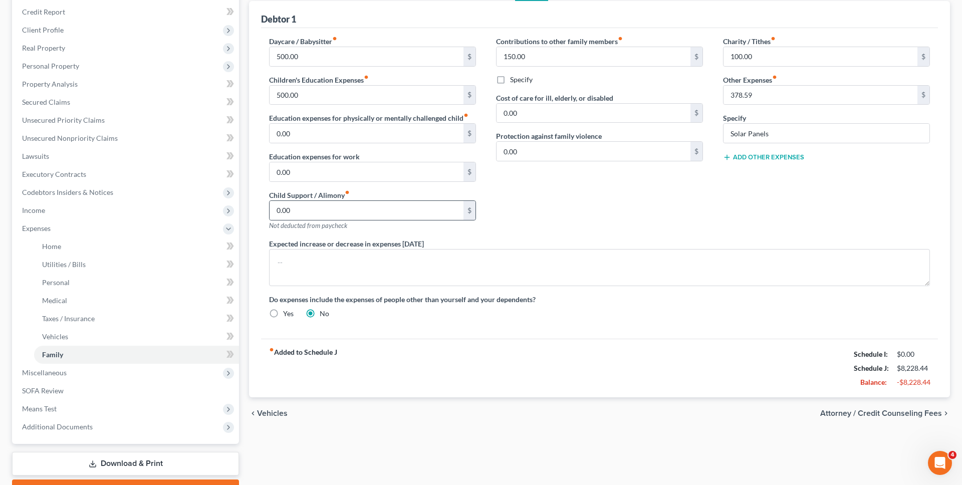
scroll to position [119, 0]
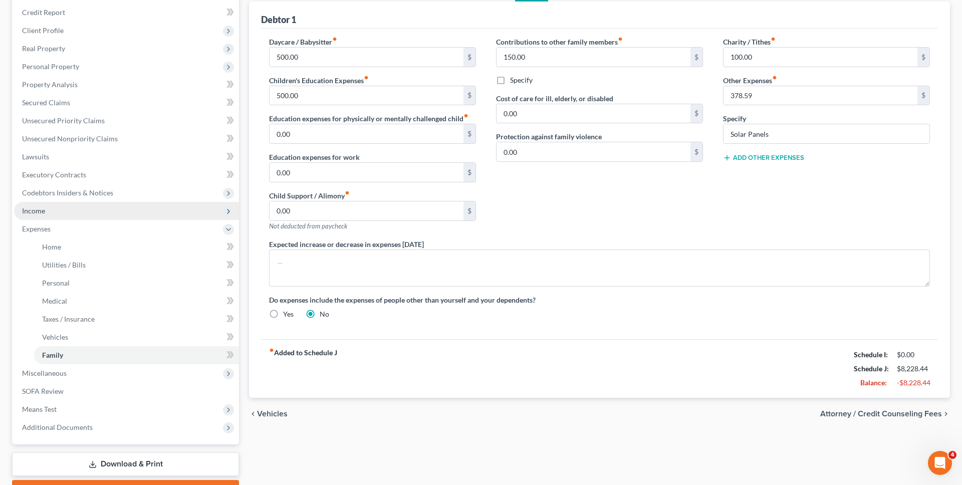
click at [150, 219] on span "Income" at bounding box center [126, 211] width 225 height 18
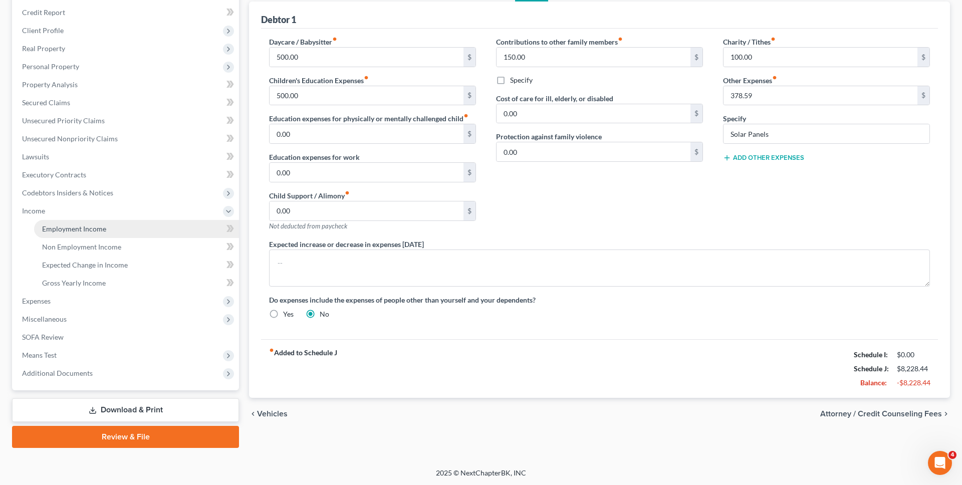
click at [146, 230] on link "Employment Income" at bounding box center [136, 229] width 205 height 18
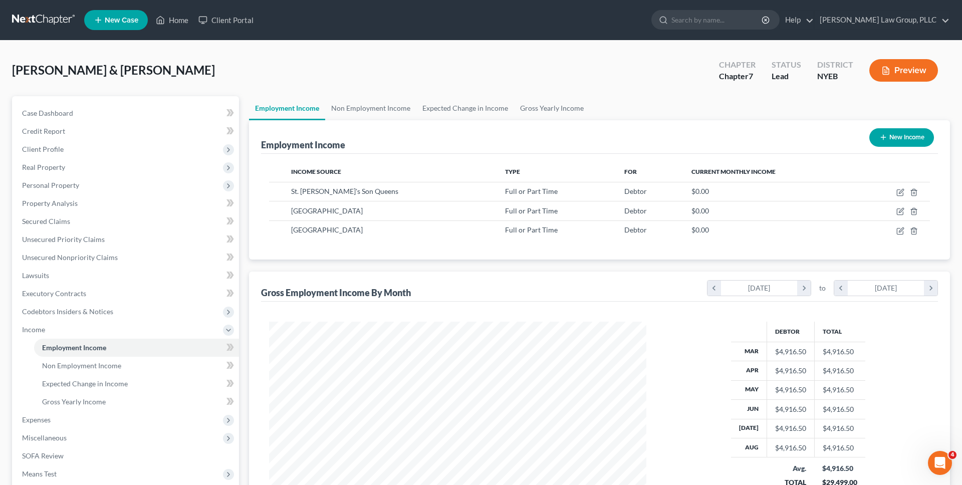
scroll to position [188, 397]
click at [399, 113] on link "Non Employment Income" at bounding box center [370, 108] width 91 height 24
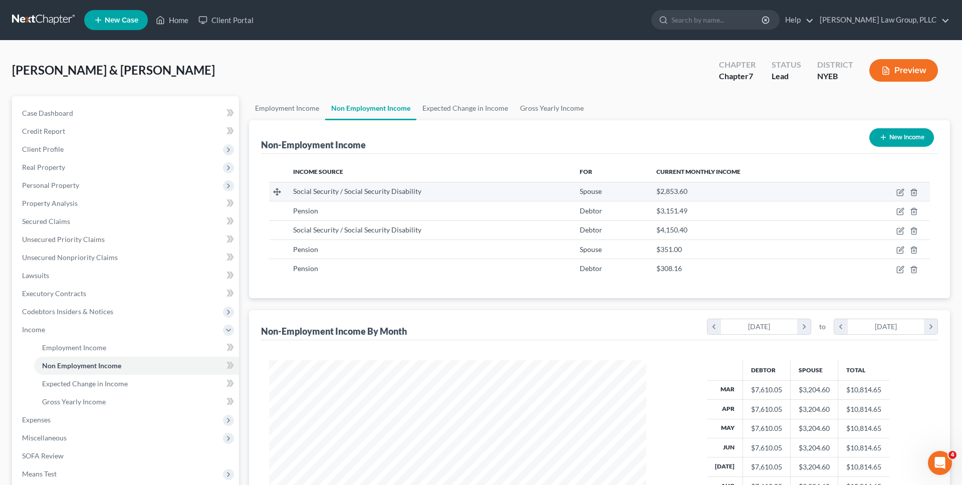
scroll to position [188, 397]
click at [901, 193] on icon "button" at bounding box center [900, 192] width 8 height 8
select select "4"
select select "0"
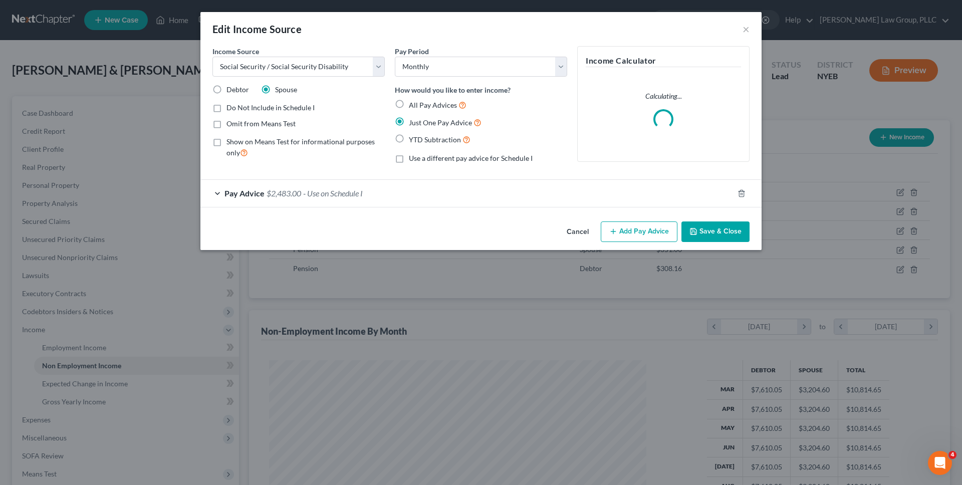
click at [566, 230] on button "Cancel" at bounding box center [578, 232] width 38 height 20
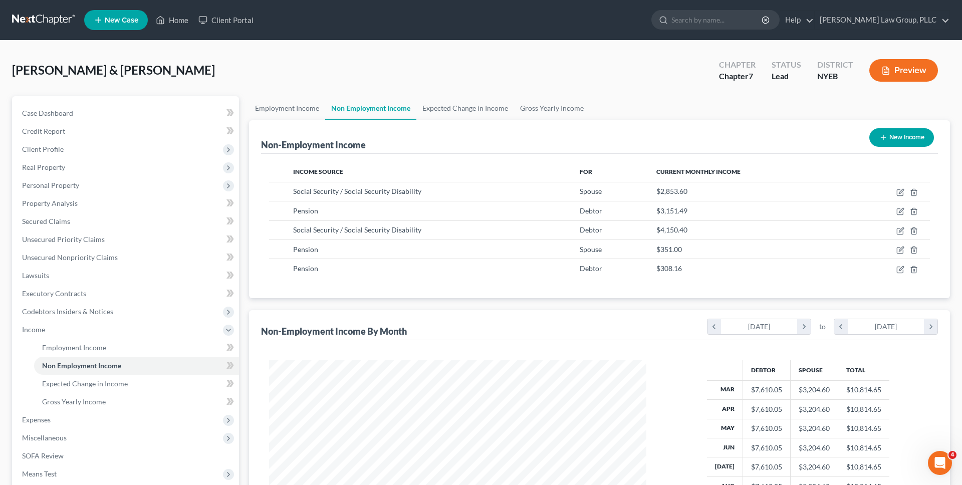
scroll to position [17, 0]
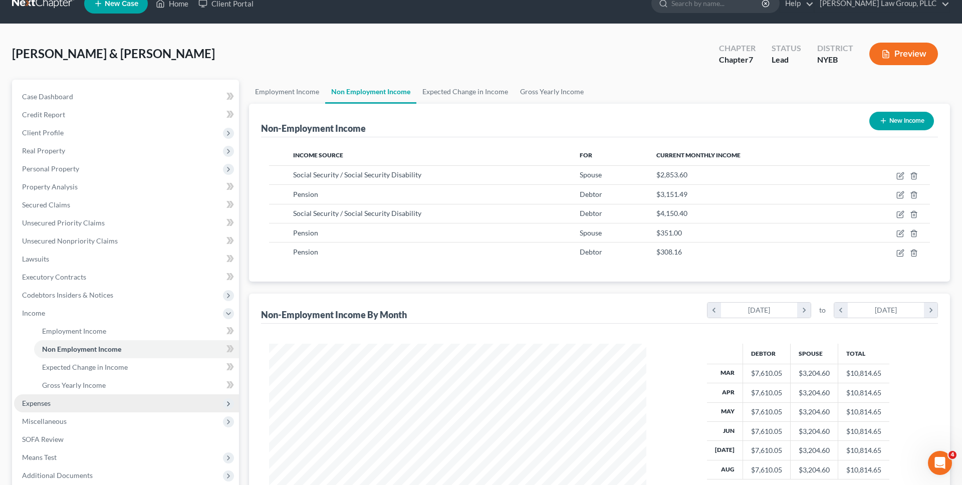
click at [186, 404] on span "Expenses" at bounding box center [126, 403] width 225 height 18
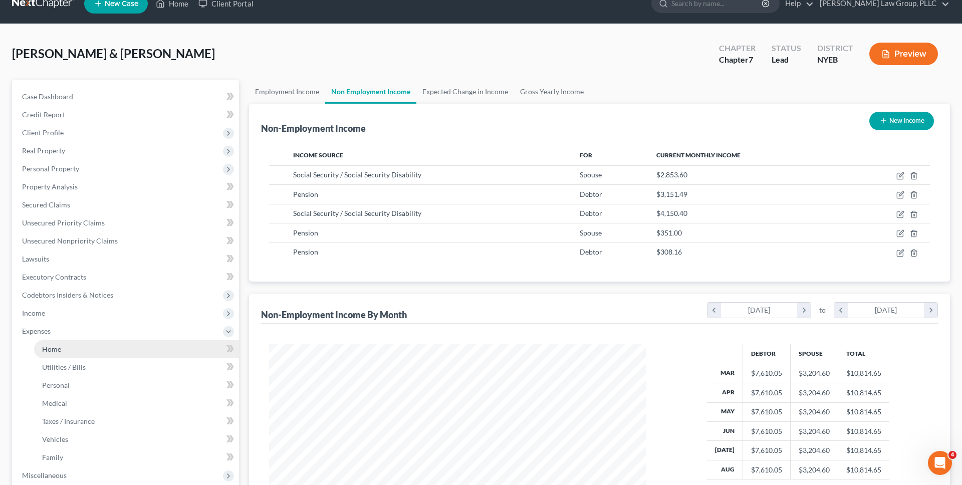
click at [163, 350] on link "Home" at bounding box center [136, 349] width 205 height 18
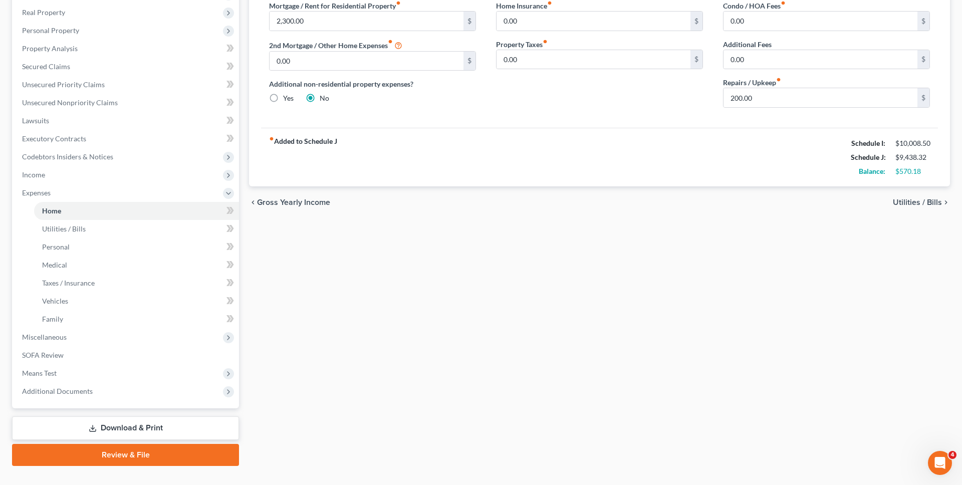
scroll to position [174, 0]
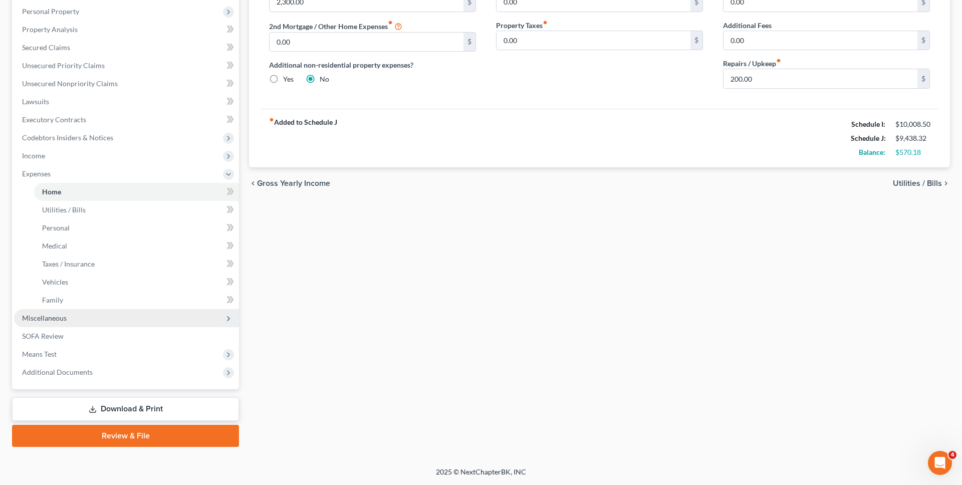
click at [101, 316] on span "Miscellaneous" at bounding box center [126, 318] width 225 height 18
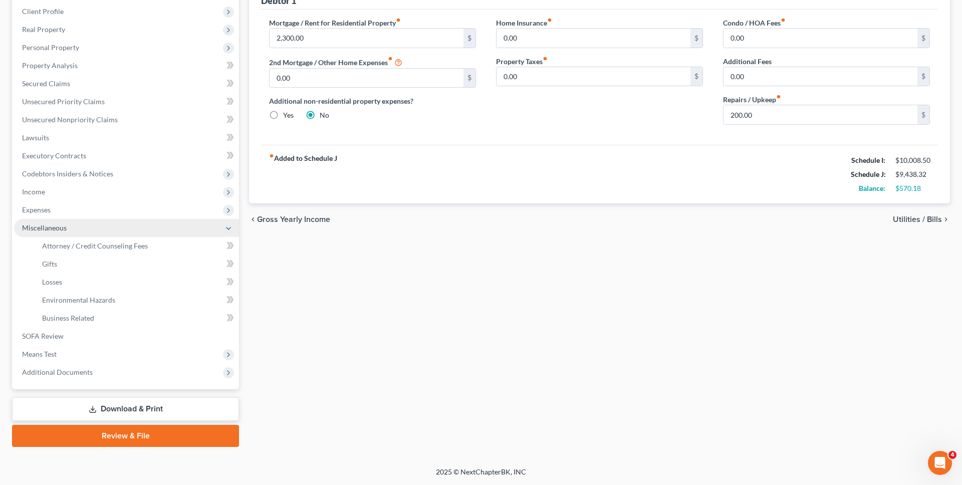
scroll to position [138, 0]
click at [96, 250] on link "Attorney / Credit Counseling Fees" at bounding box center [136, 246] width 205 height 18
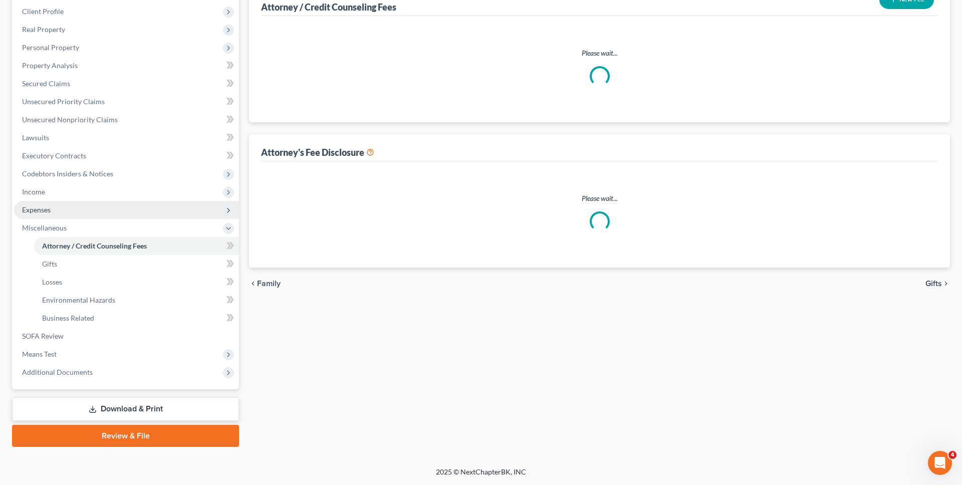
select select "0"
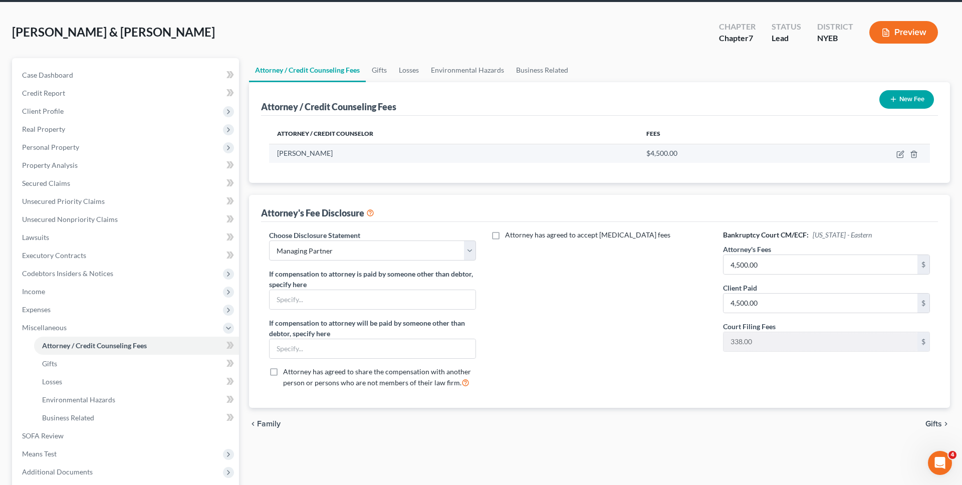
scroll to position [138, 0]
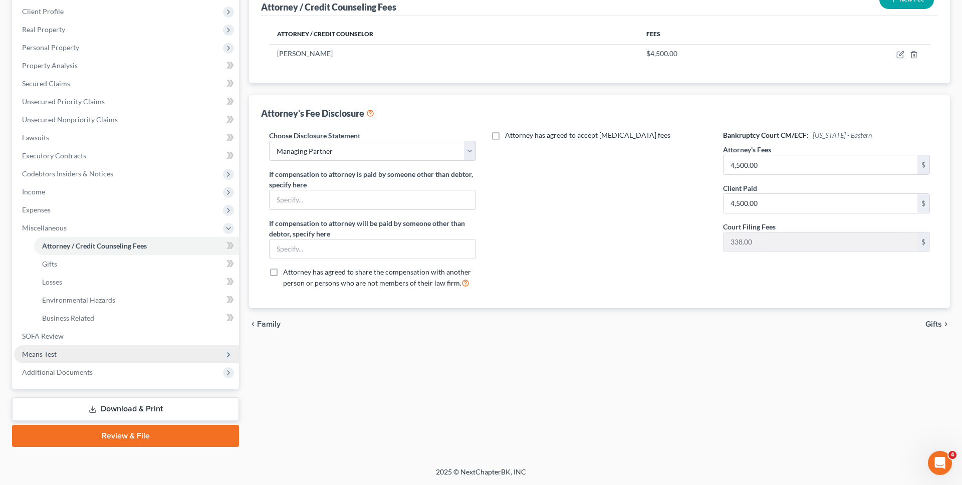
click at [133, 350] on span "Means Test" at bounding box center [126, 354] width 225 height 18
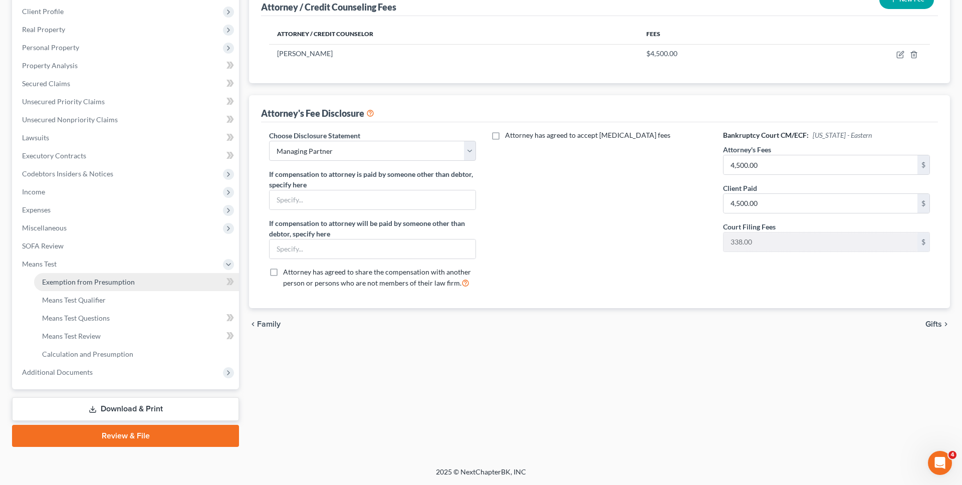
click at [127, 283] on span "Exemption from Presumption" at bounding box center [88, 281] width 93 height 9
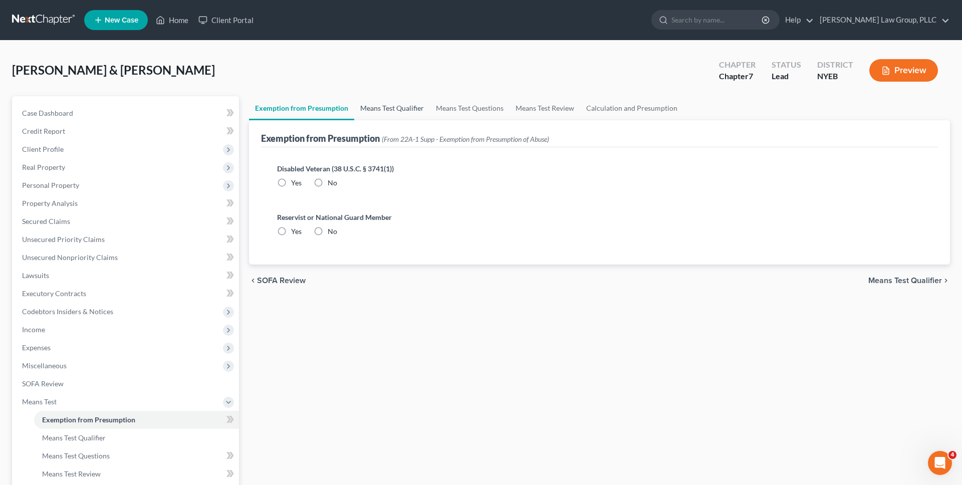
click at [387, 117] on link "Means Test Qualifier" at bounding box center [392, 108] width 76 height 24
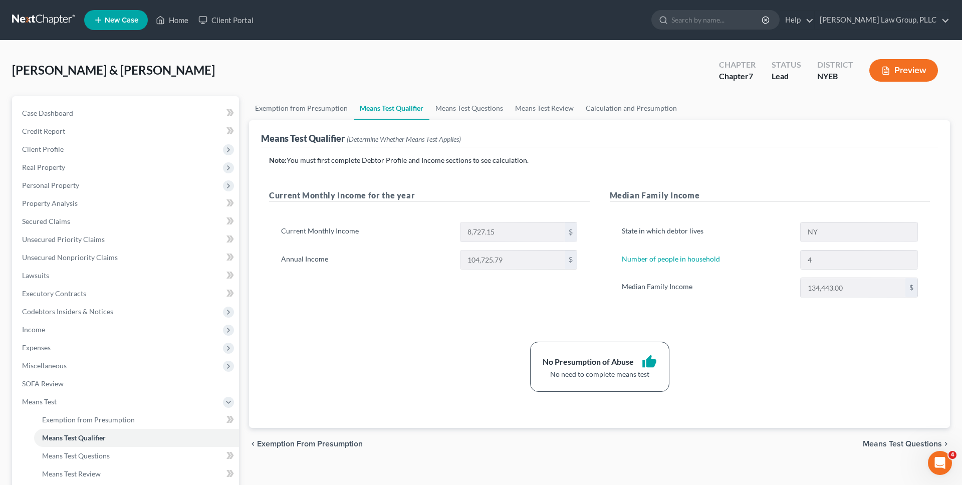
click at [53, 16] on link at bounding box center [44, 20] width 64 height 18
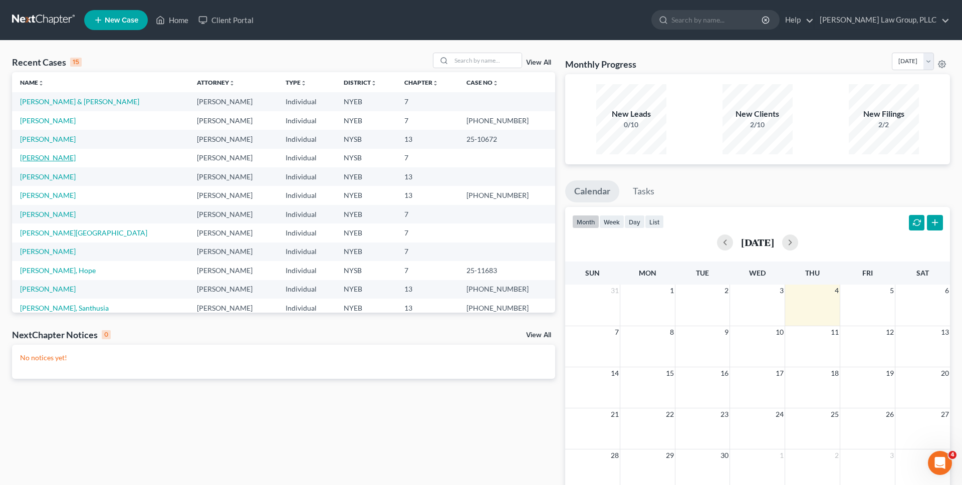
click at [48, 156] on link "[PERSON_NAME]" at bounding box center [48, 157] width 56 height 9
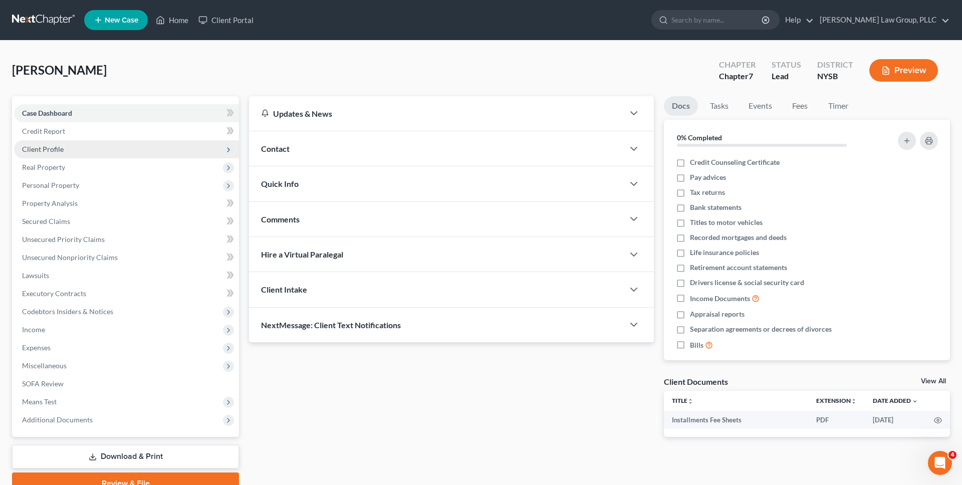
click at [57, 156] on span "Client Profile" at bounding box center [126, 149] width 225 height 18
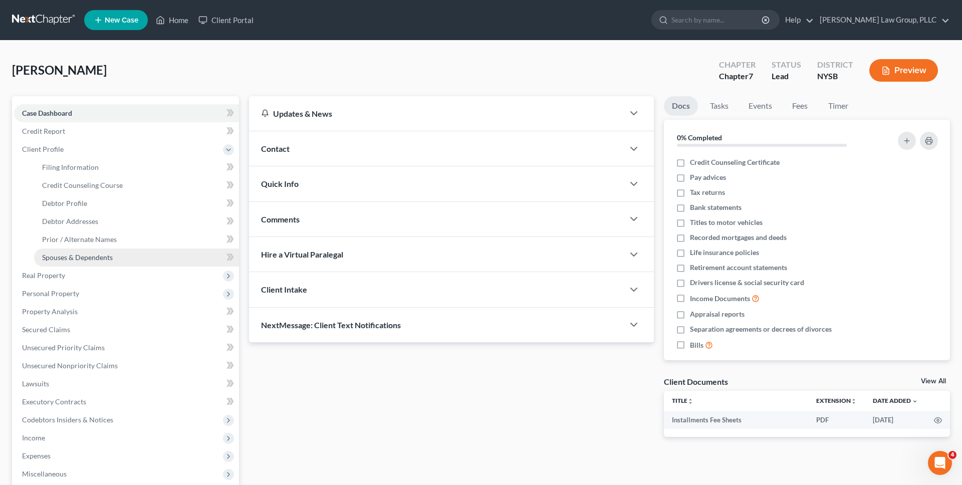
click at [66, 250] on link "Spouses & Dependents" at bounding box center [136, 257] width 205 height 18
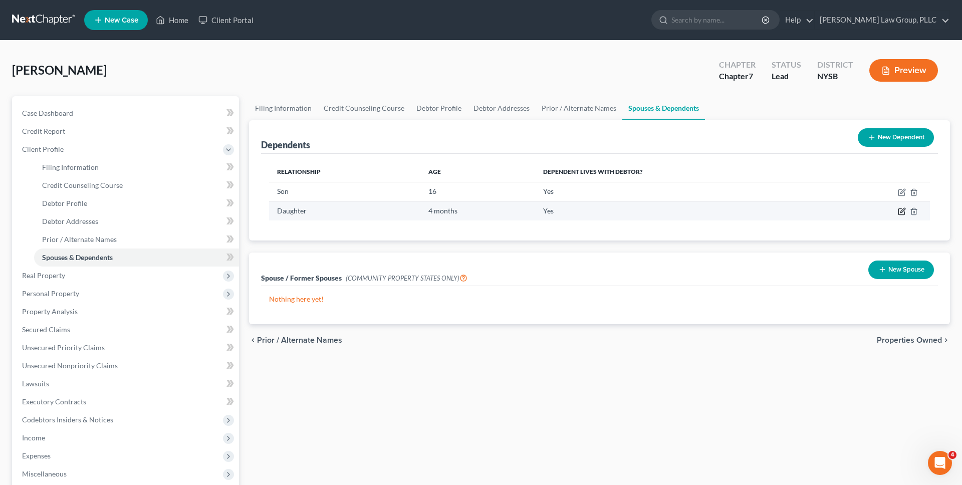
click at [900, 212] on icon "button" at bounding box center [902, 211] width 8 height 8
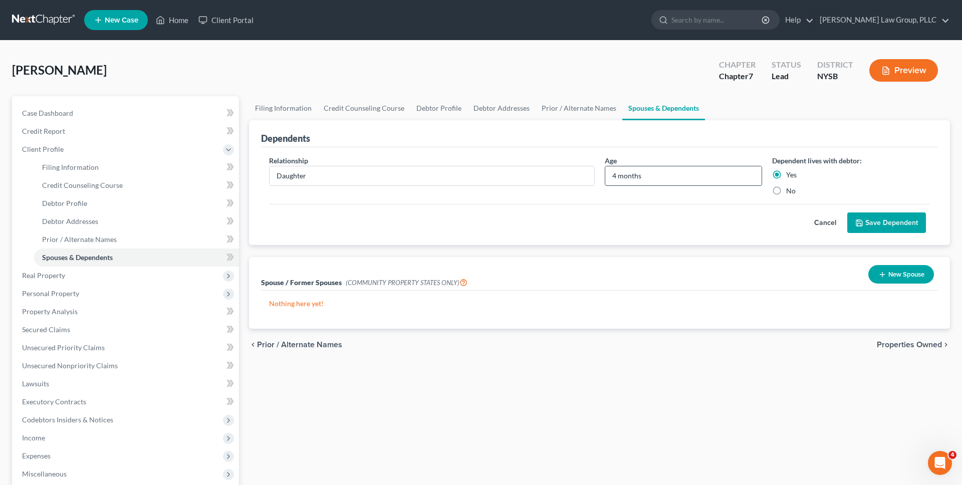
click at [703, 176] on input "4 months" at bounding box center [683, 175] width 157 height 19
click at [891, 64] on button "Preview" at bounding box center [903, 70] width 69 height 23
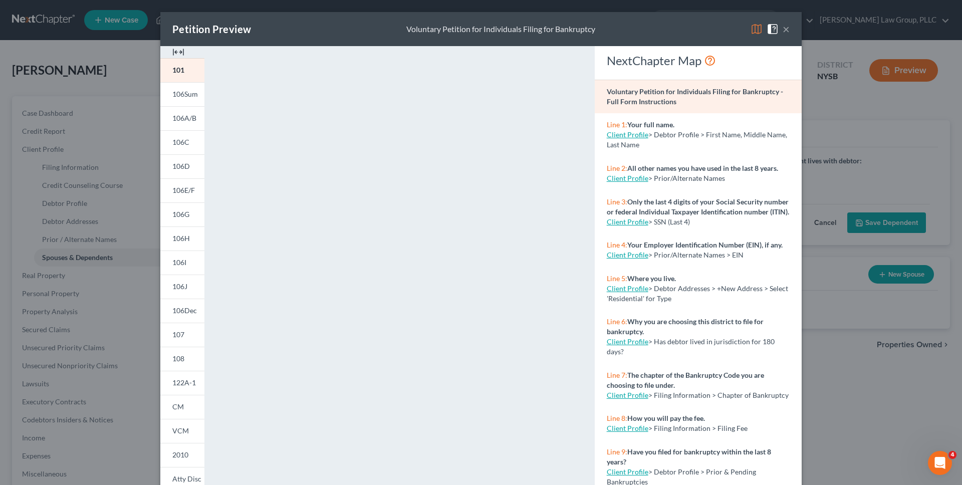
click at [758, 33] on img at bounding box center [756, 29] width 12 height 12
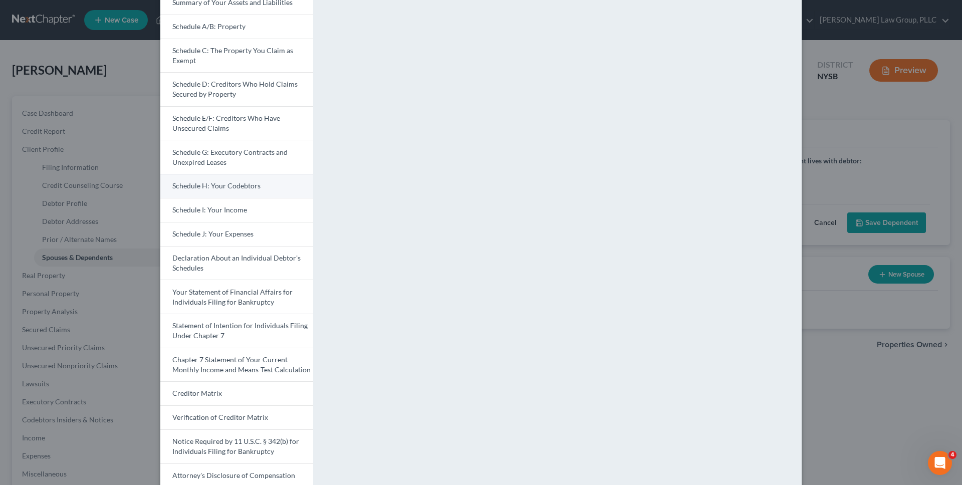
scroll to position [103, 0]
click at [244, 235] on span "Schedule J: Your Expenses" at bounding box center [212, 232] width 81 height 9
click at [824, 153] on div "Petition Preview Schedule J: Your Expenses × Voluntary Petition for Individuals…" at bounding box center [481, 242] width 962 height 485
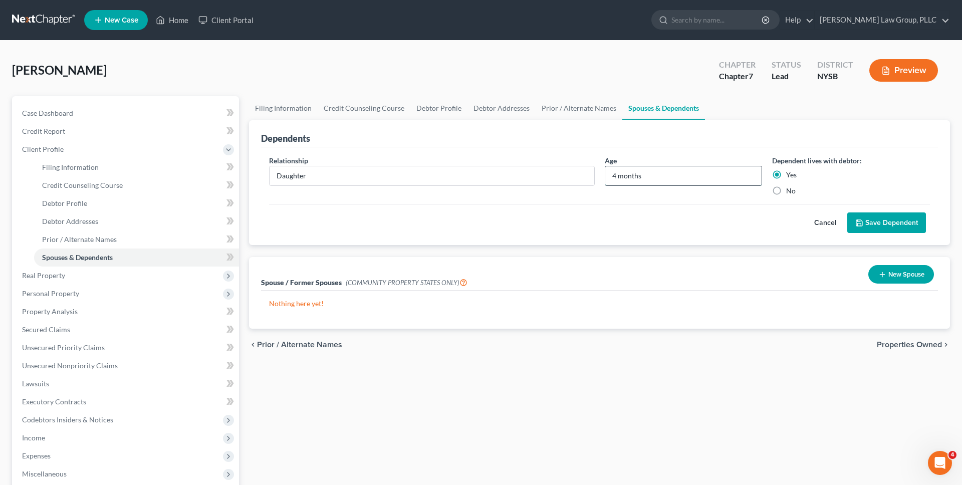
click at [686, 179] on input "4 months" at bounding box center [683, 175] width 157 height 19
click at [828, 221] on button "Cancel" at bounding box center [825, 223] width 44 height 20
